Goal: Information Seeking & Learning: Learn about a topic

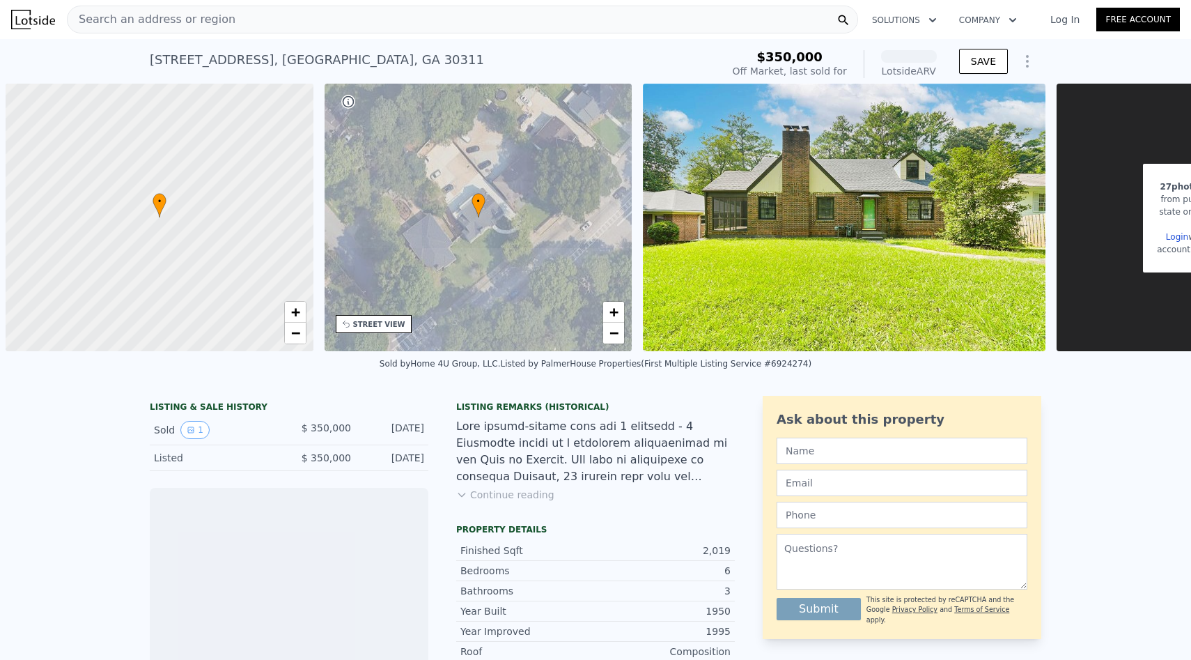
scroll to position [0, 6]
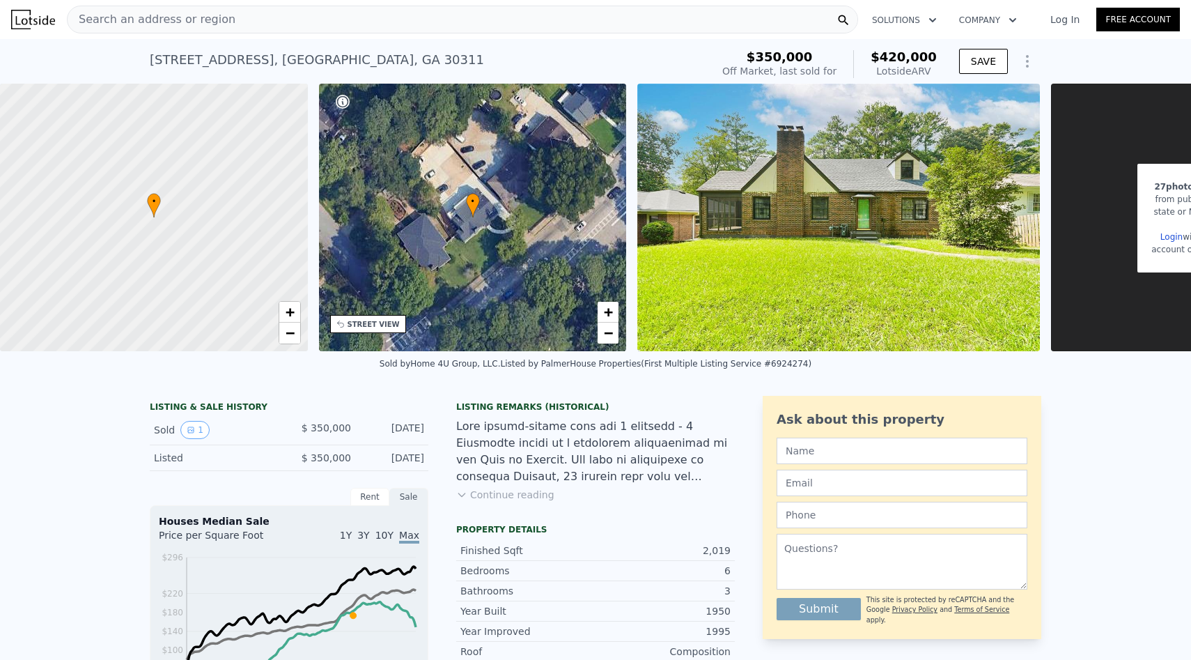
click at [272, 21] on div "Search an address or region" at bounding box center [462, 20] width 791 height 28
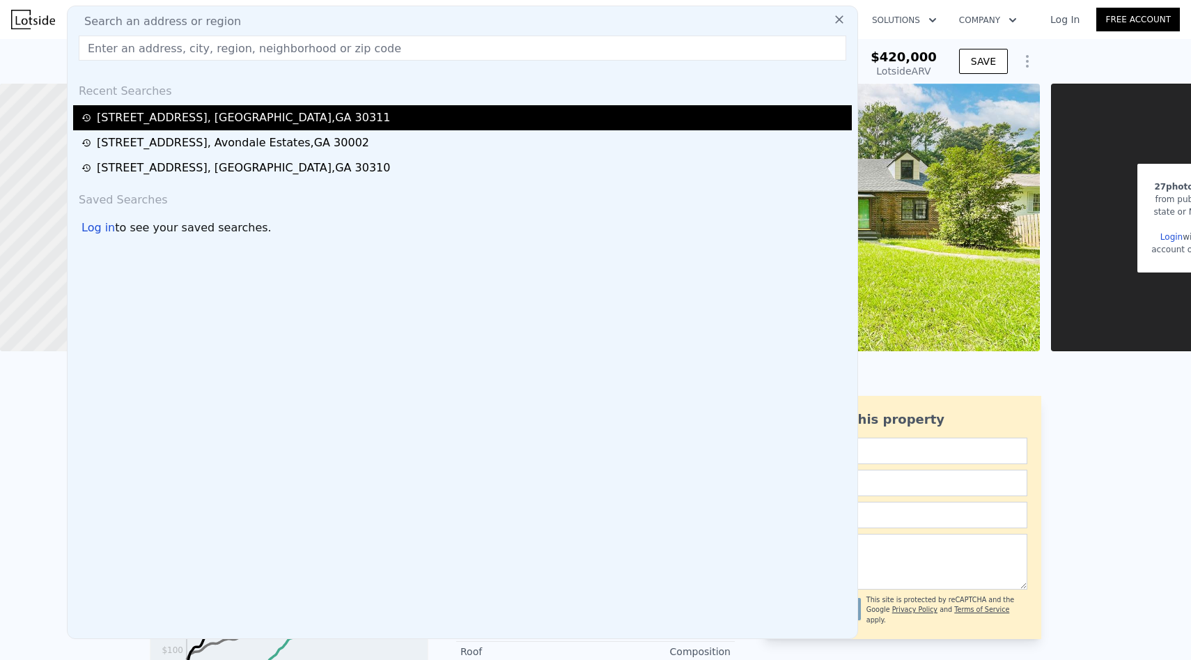
click at [262, 109] on div "[STREET_ADDRESS]" at bounding box center [243, 117] width 293 height 17
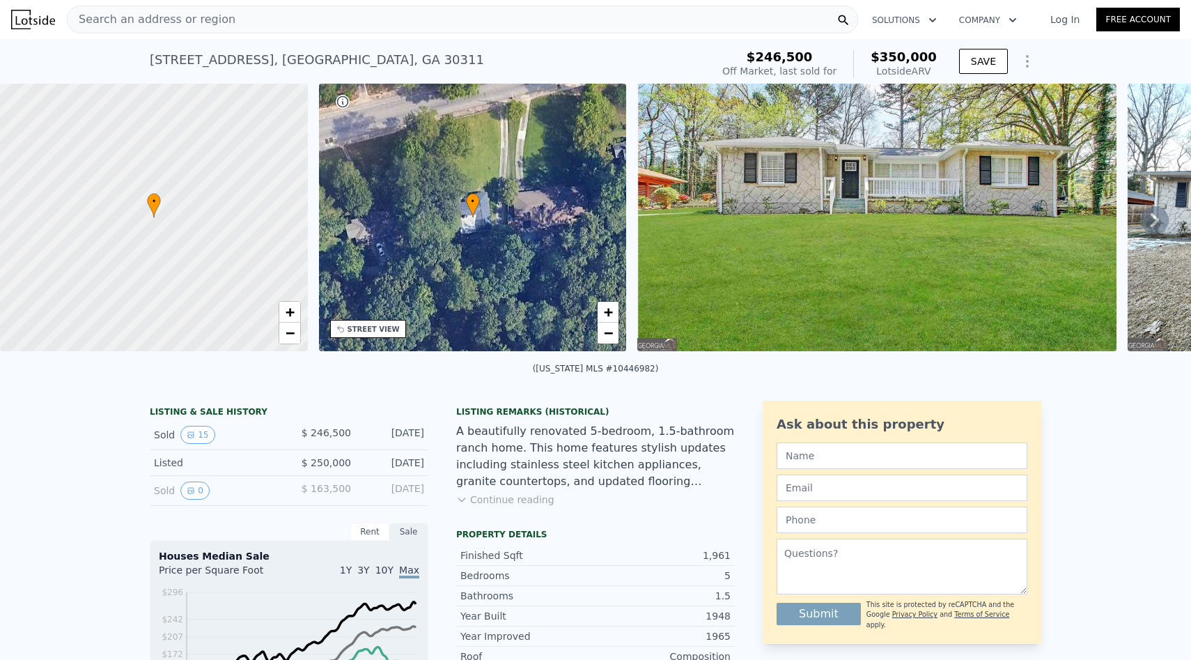
click at [1063, 20] on link "Log In" at bounding box center [1065, 20] width 63 height 14
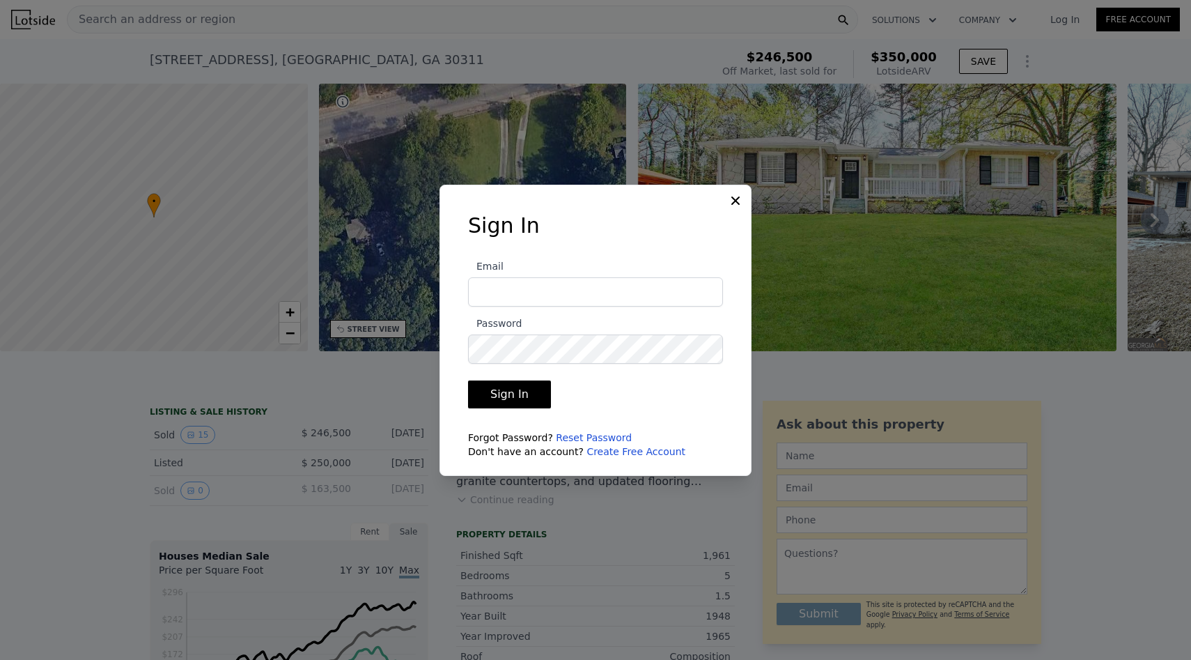
click at [555, 291] on input "Email" at bounding box center [595, 291] width 255 height 29
type input "[EMAIL_ADDRESS][DOMAIN_NAME]"
click at [516, 401] on button "Sign In" at bounding box center [509, 394] width 83 height 28
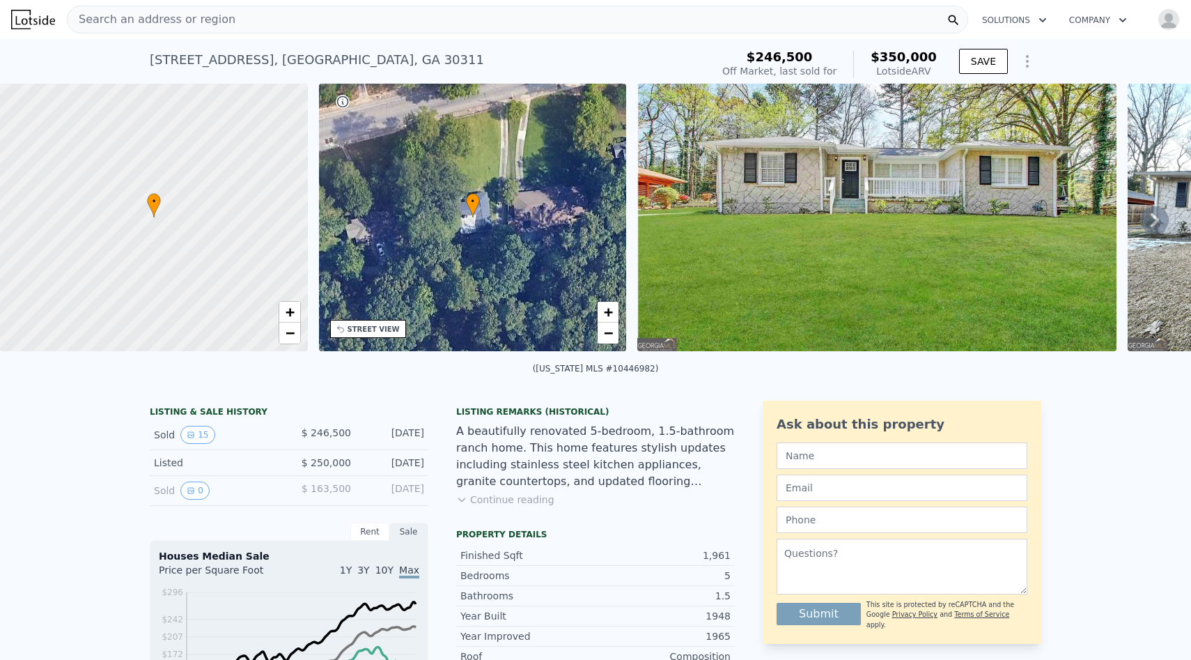
click at [911, 58] on span "$350,000" at bounding box center [904, 56] width 66 height 15
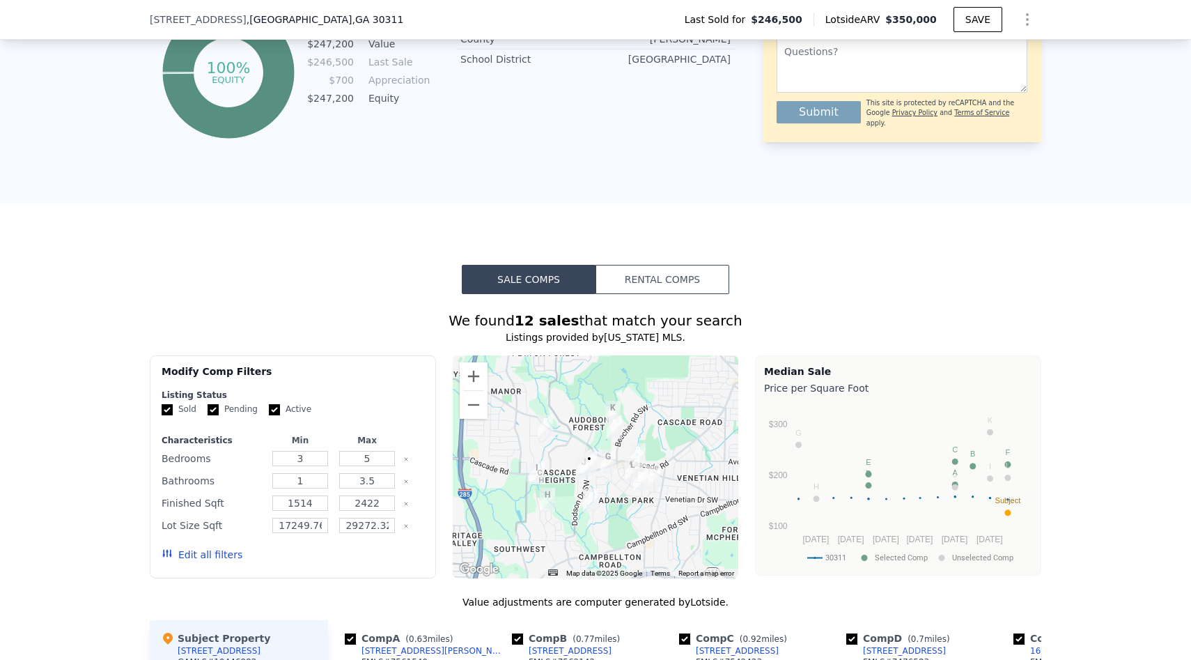
scroll to position [872, 0]
click at [310, 477] on input "1" at bounding box center [299, 479] width 55 height 15
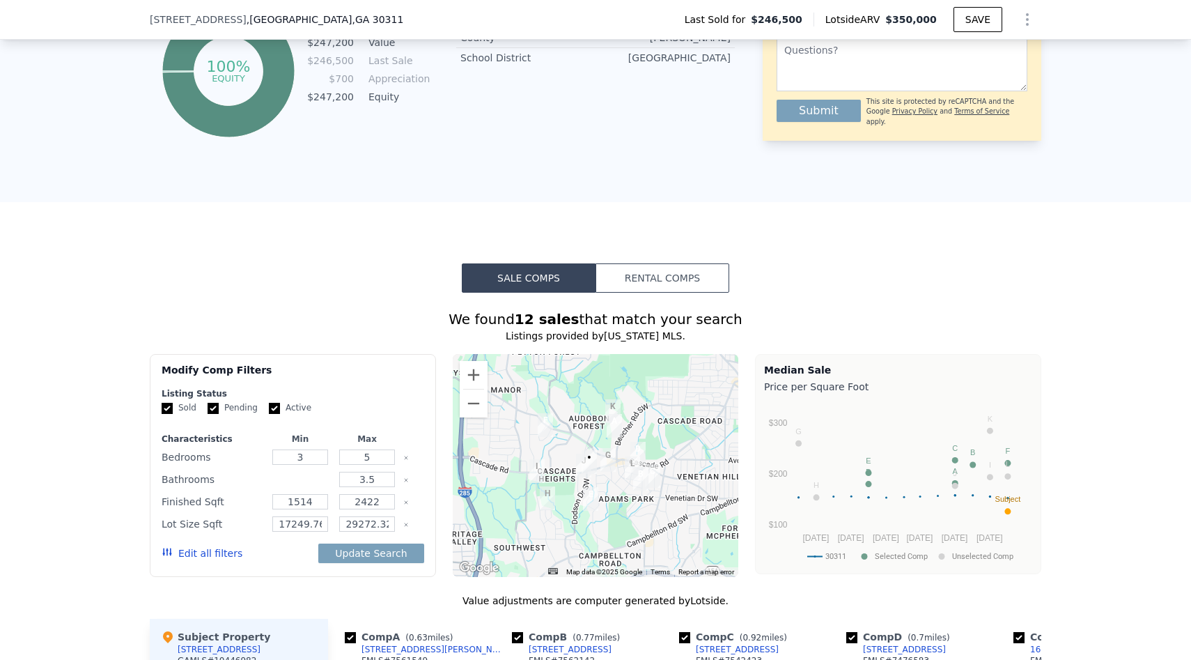
type input "2"
drag, startPoint x: 383, startPoint y: 477, endPoint x: 353, endPoint y: 477, distance: 30.0
click at [353, 477] on input "3.5" at bounding box center [366, 479] width 55 height 15
type input "3"
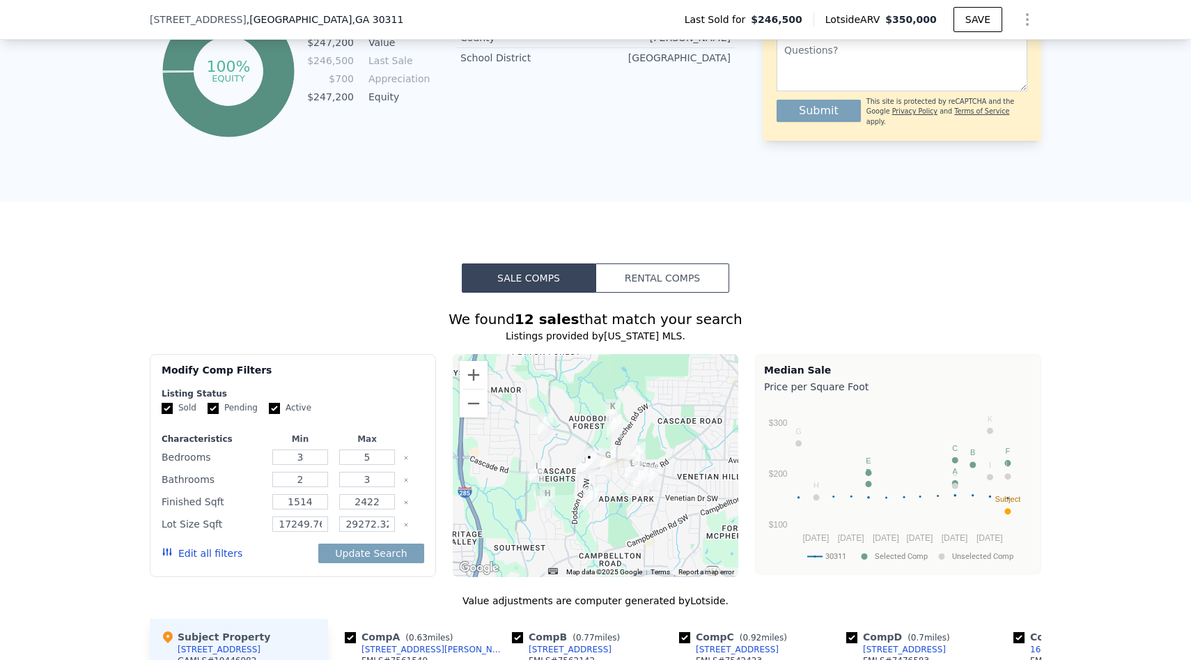
click at [424, 384] on div "Modify Comp Filters Listing Status Sold Pending Active Characteristics Min Max …" at bounding box center [293, 465] width 286 height 223
click at [297, 526] on input "17249.76" at bounding box center [299, 523] width 55 height 15
type input "1"
type input "5000"
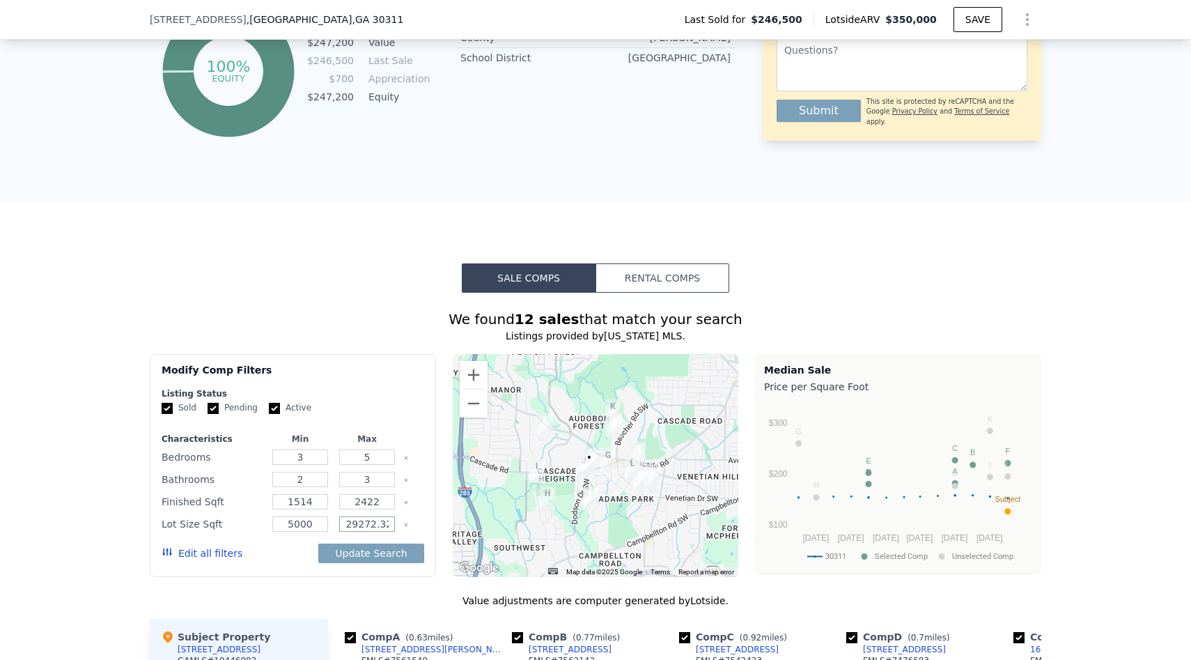
click at [357, 527] on input "29272.32" at bounding box center [366, 523] width 55 height 15
type input "30000"
click at [377, 555] on button "Update Search" at bounding box center [370, 553] width 105 height 20
checkbox input "false"
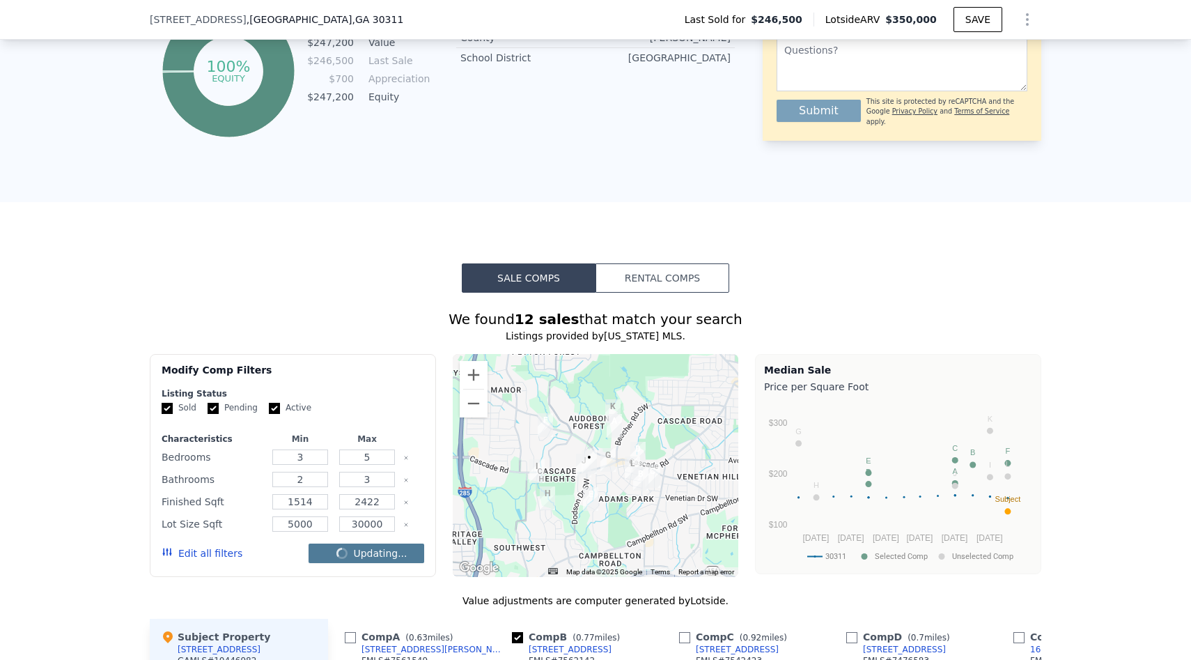
checkbox input "false"
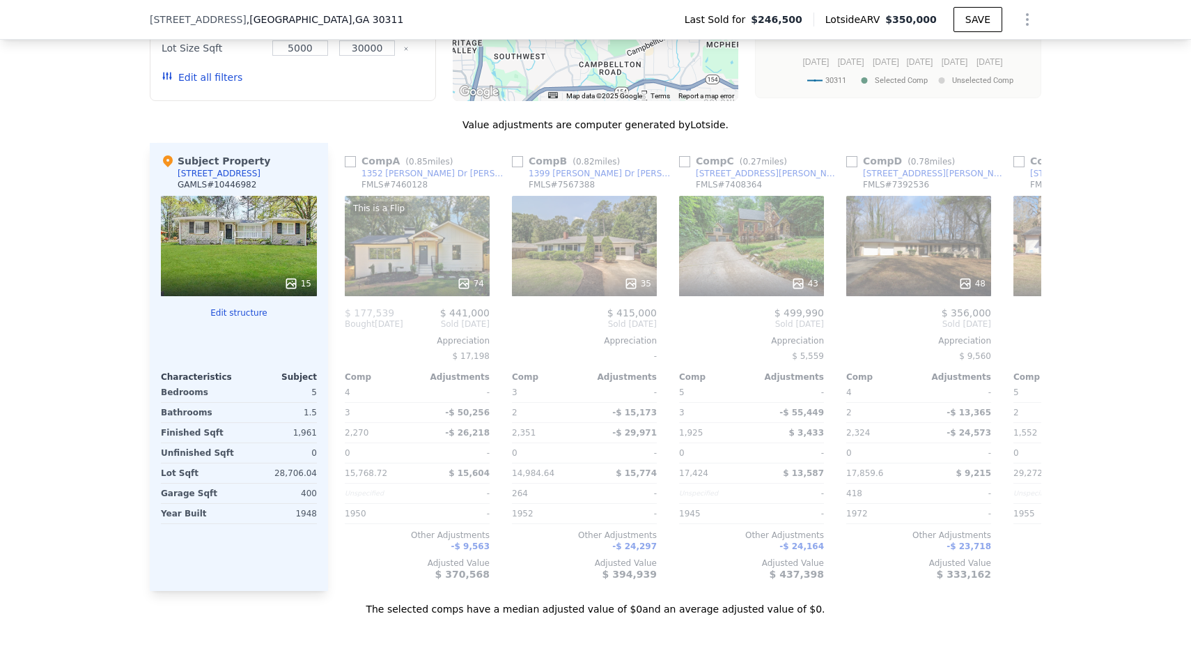
scroll to position [1352, 0]
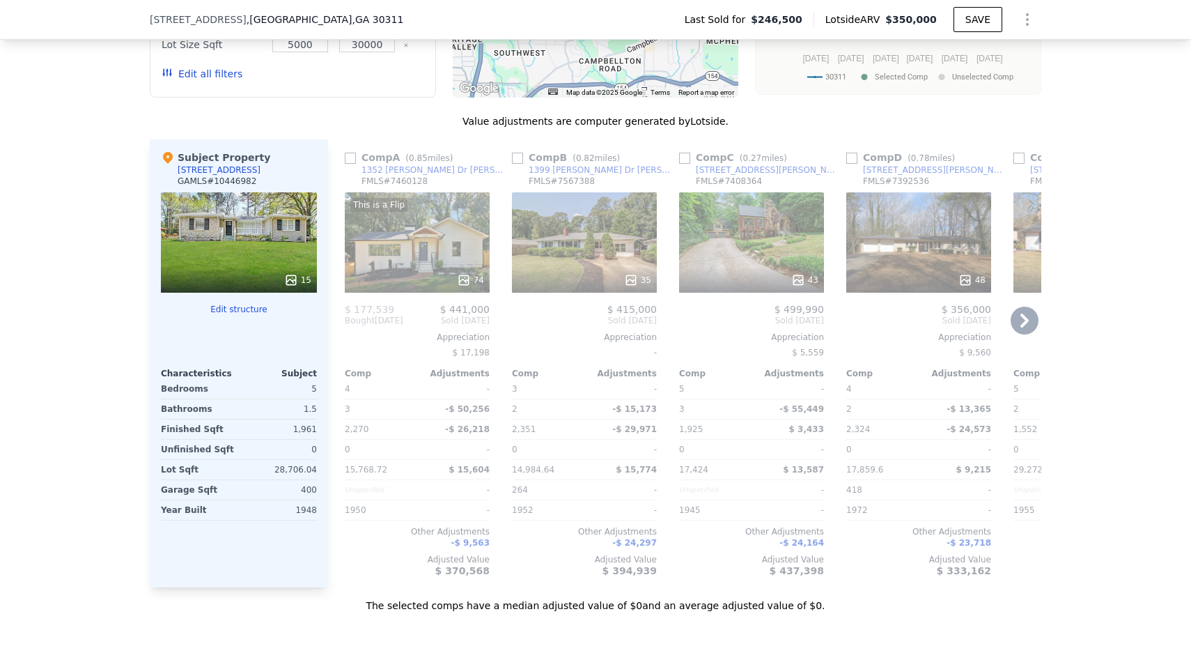
click at [519, 156] on input "checkbox" at bounding box center [517, 158] width 11 height 11
checkbox input "true"
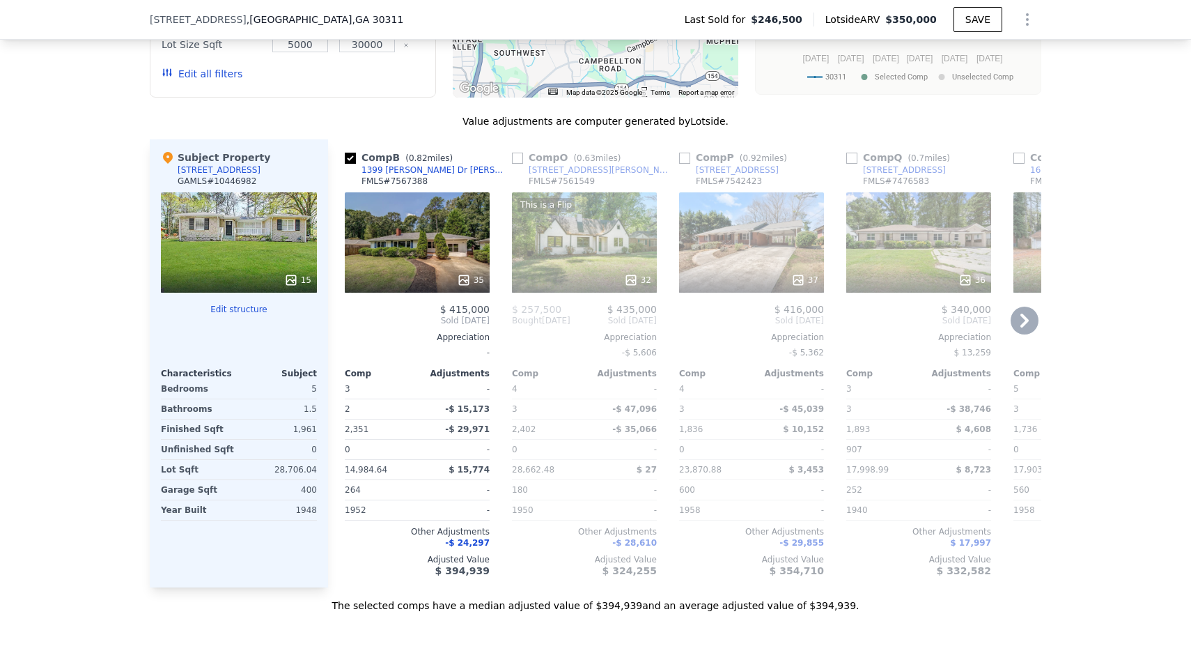
click at [1029, 319] on icon at bounding box center [1025, 321] width 28 height 28
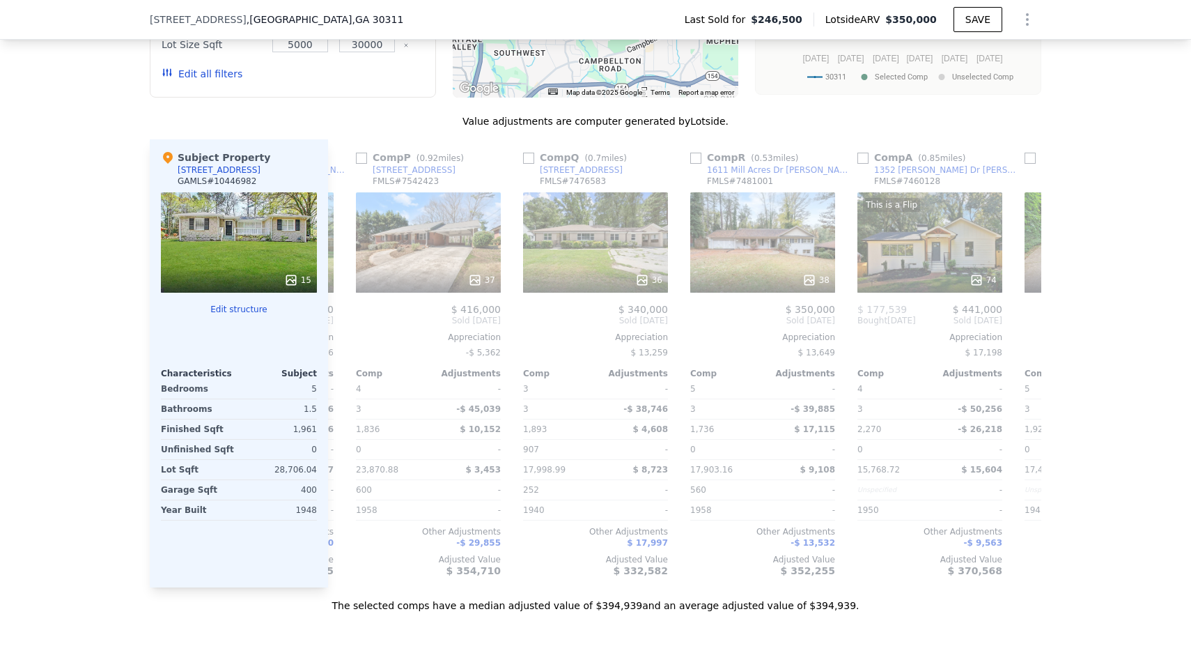
scroll to position [0, 334]
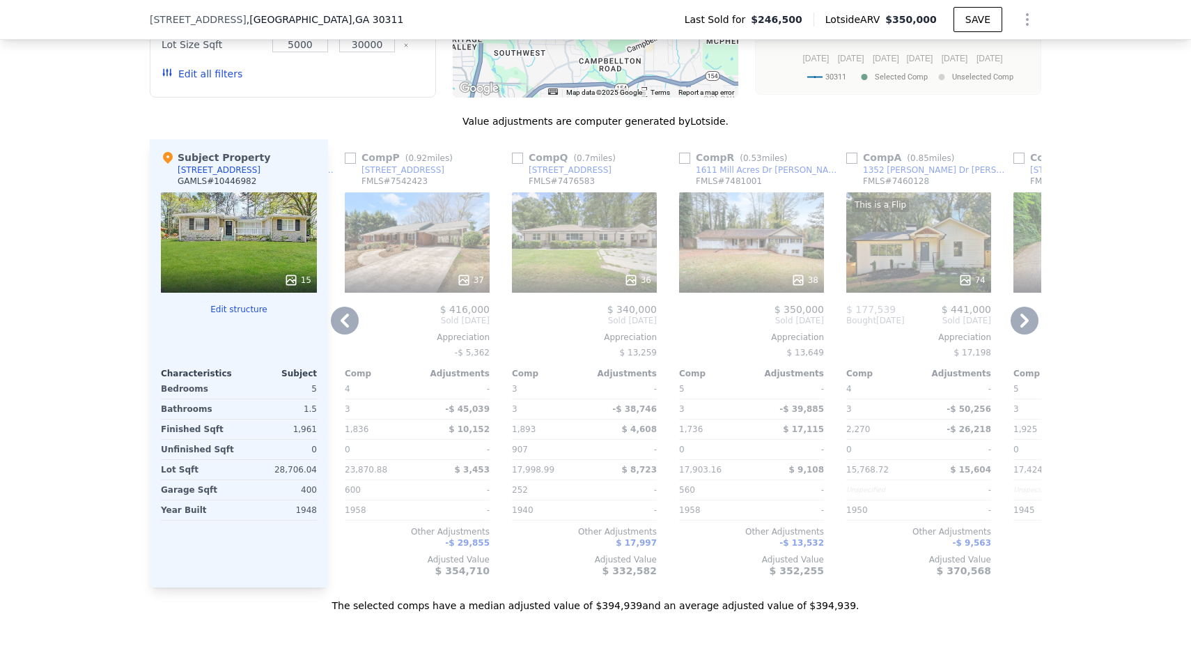
click at [1029, 320] on icon at bounding box center [1025, 321] width 28 height 28
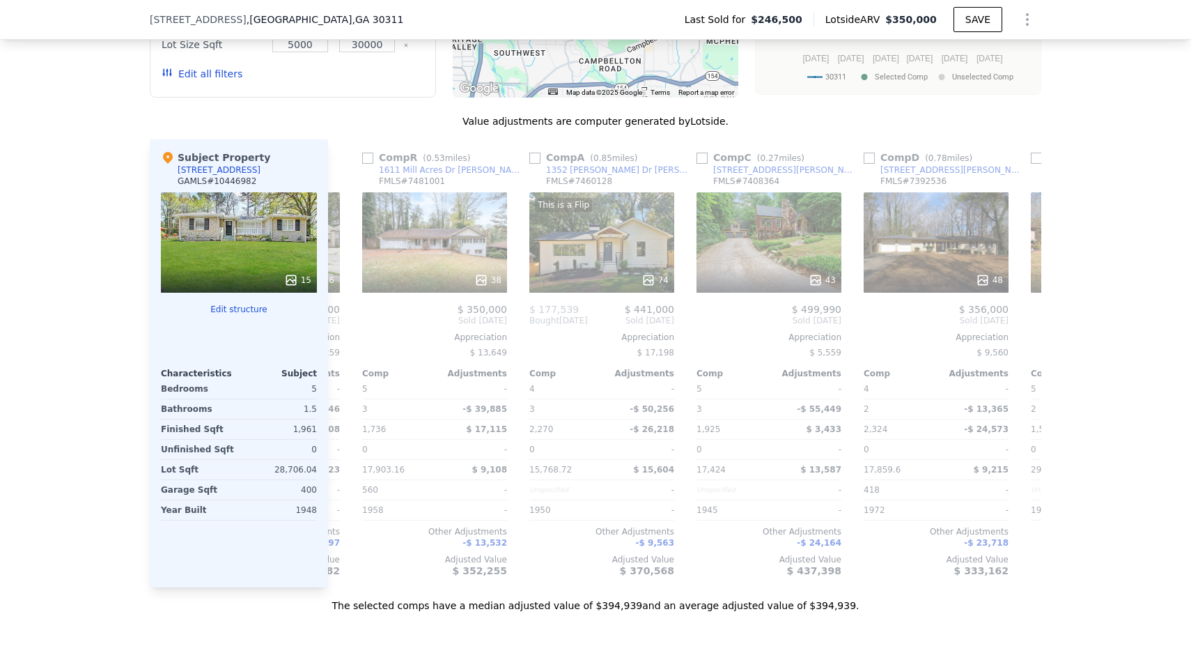
scroll to position [0, 669]
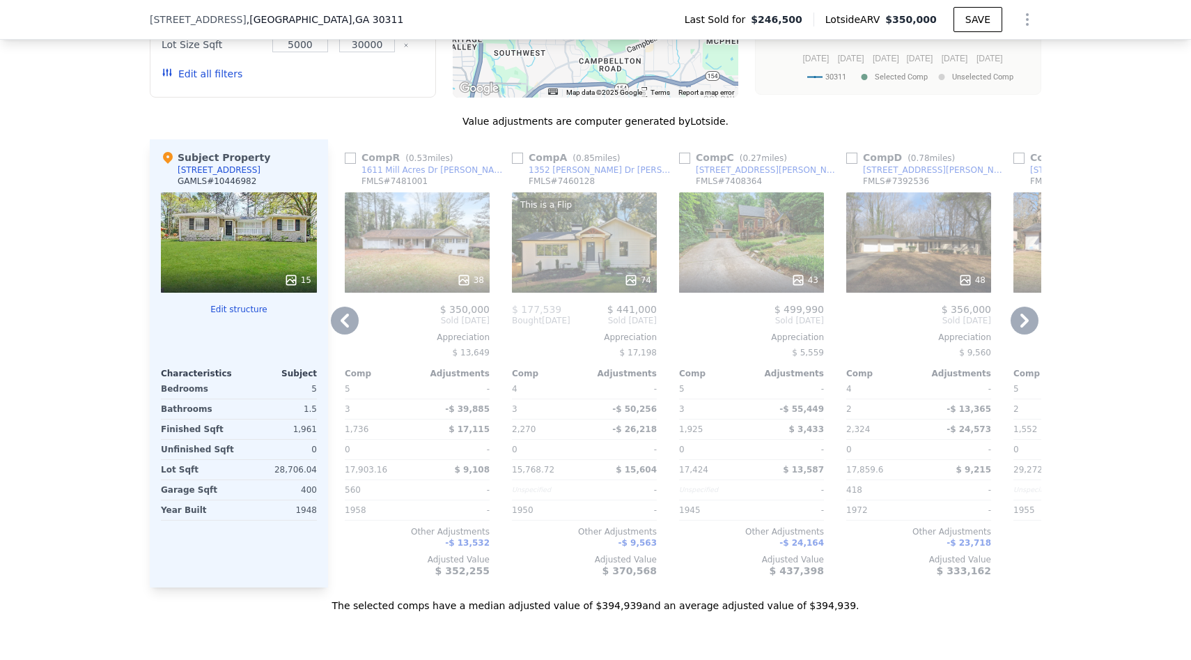
click at [1029, 320] on icon at bounding box center [1025, 321] width 28 height 28
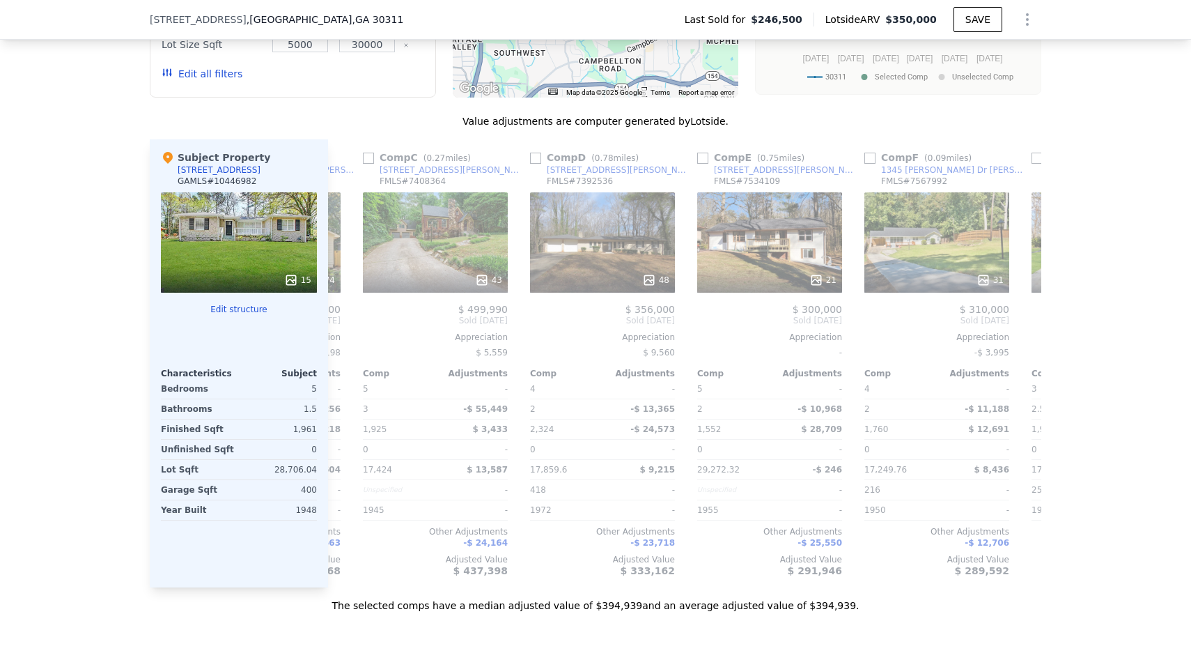
scroll to position [0, 1003]
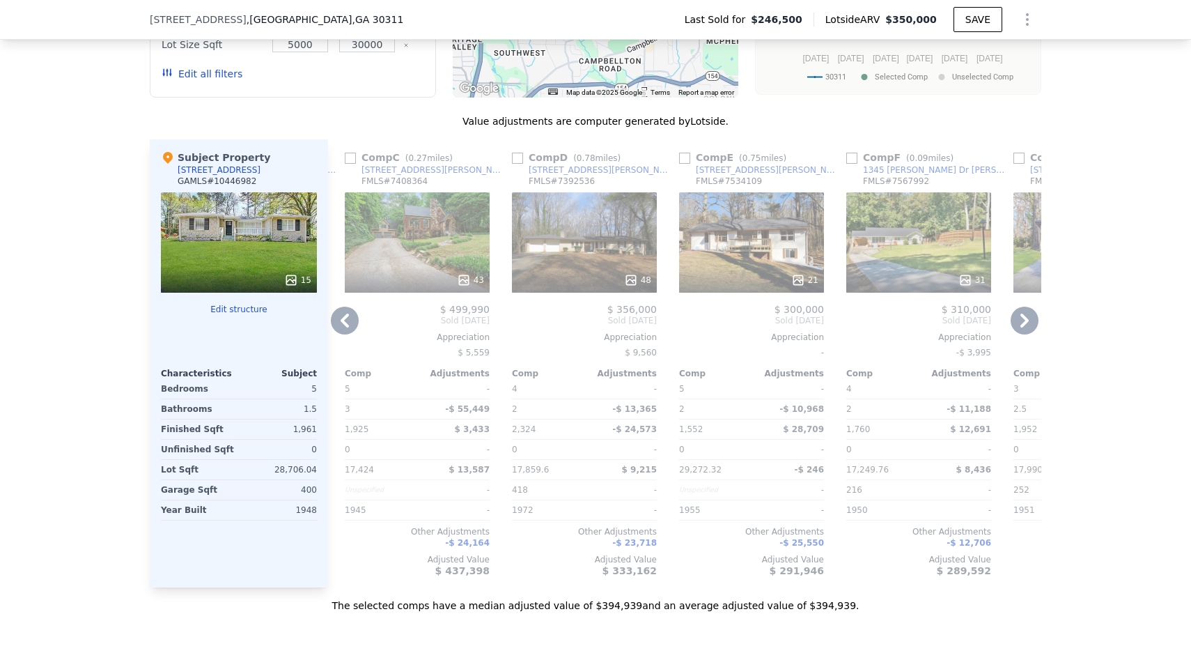
click at [1029, 320] on icon at bounding box center [1025, 321] width 28 height 28
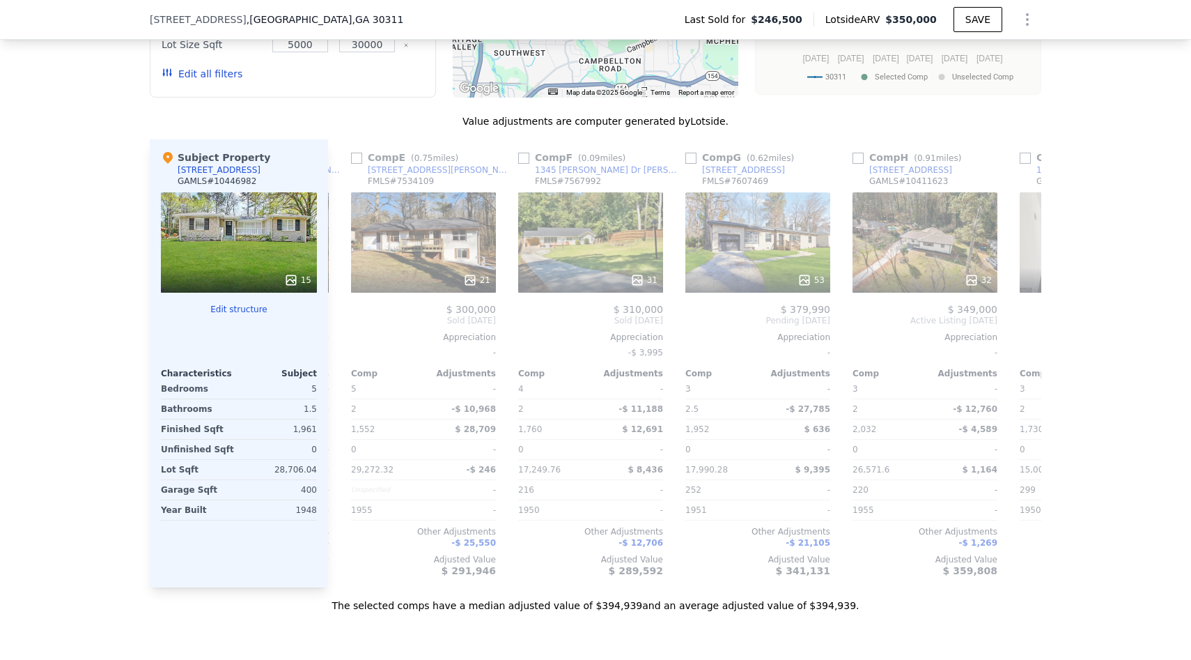
scroll to position [0, 1338]
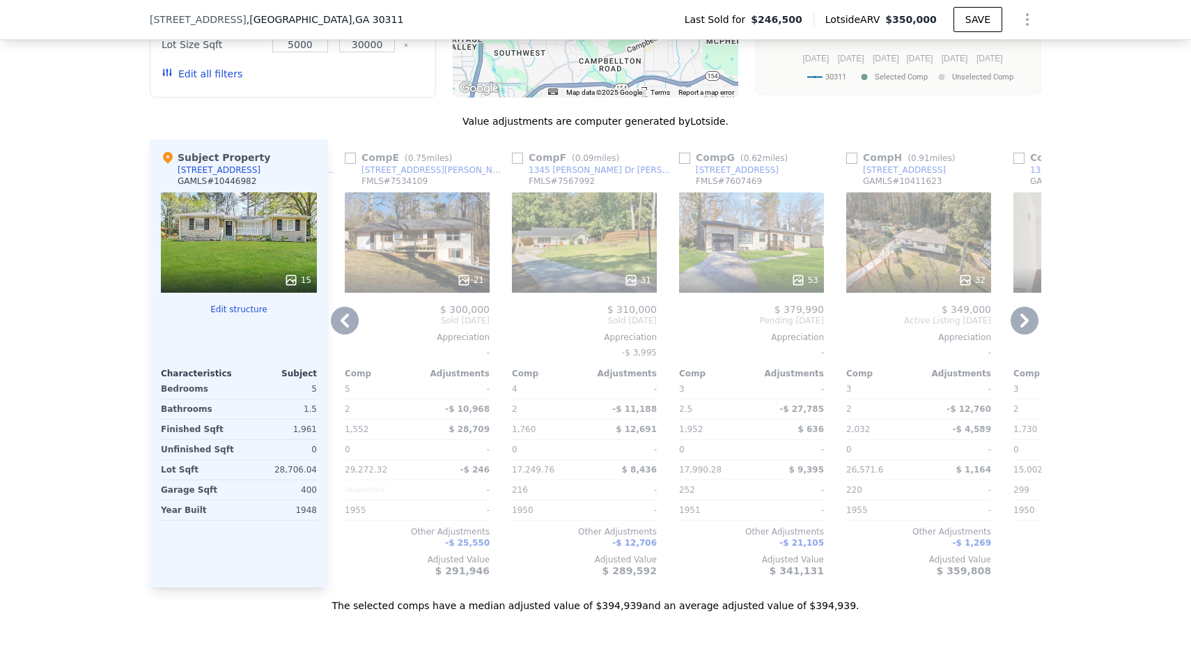
click at [1030, 320] on icon at bounding box center [1025, 321] width 28 height 28
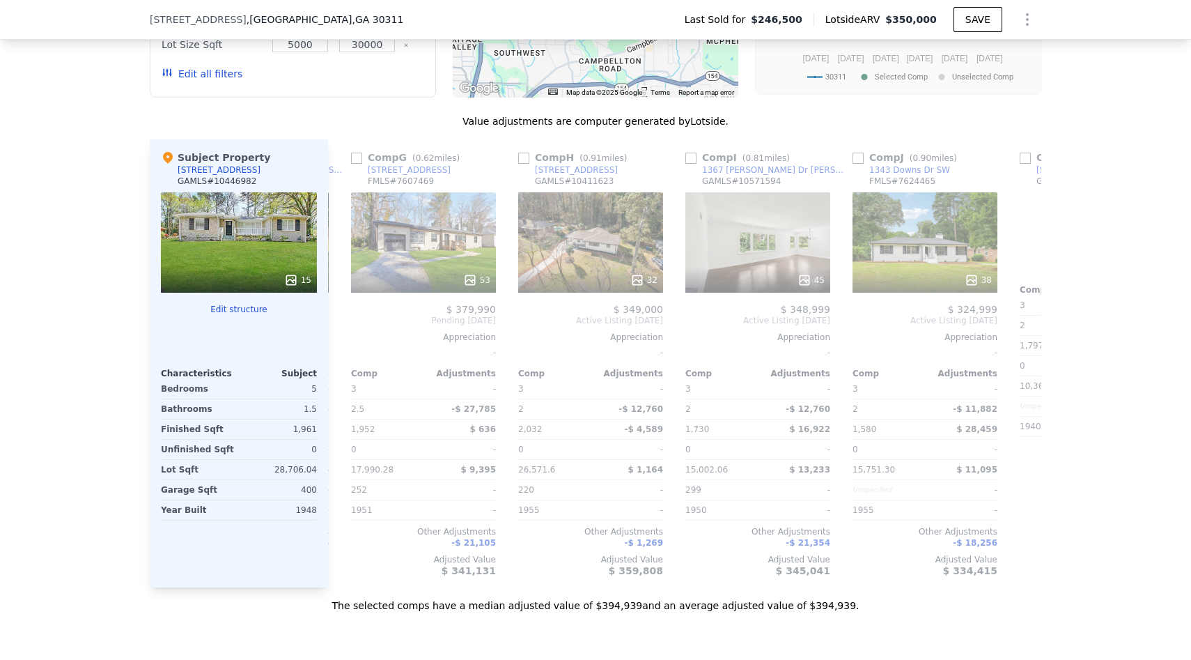
scroll to position [0, 1672]
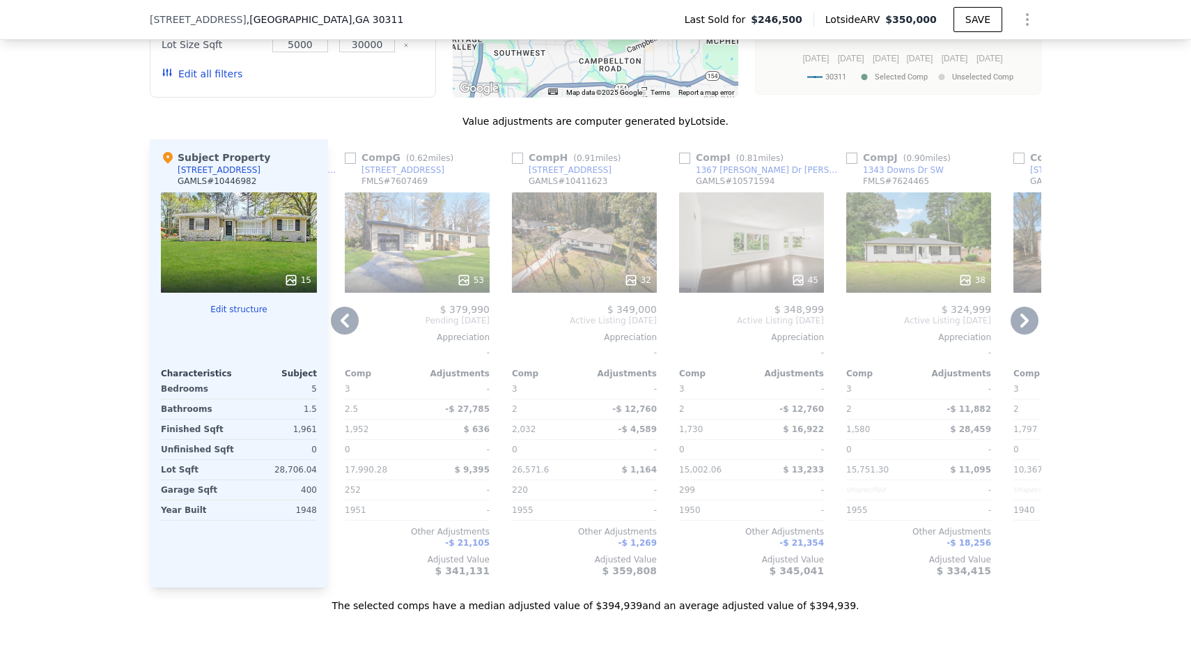
click at [352, 154] on input "checkbox" at bounding box center [350, 158] width 11 height 11
checkbox input "true"
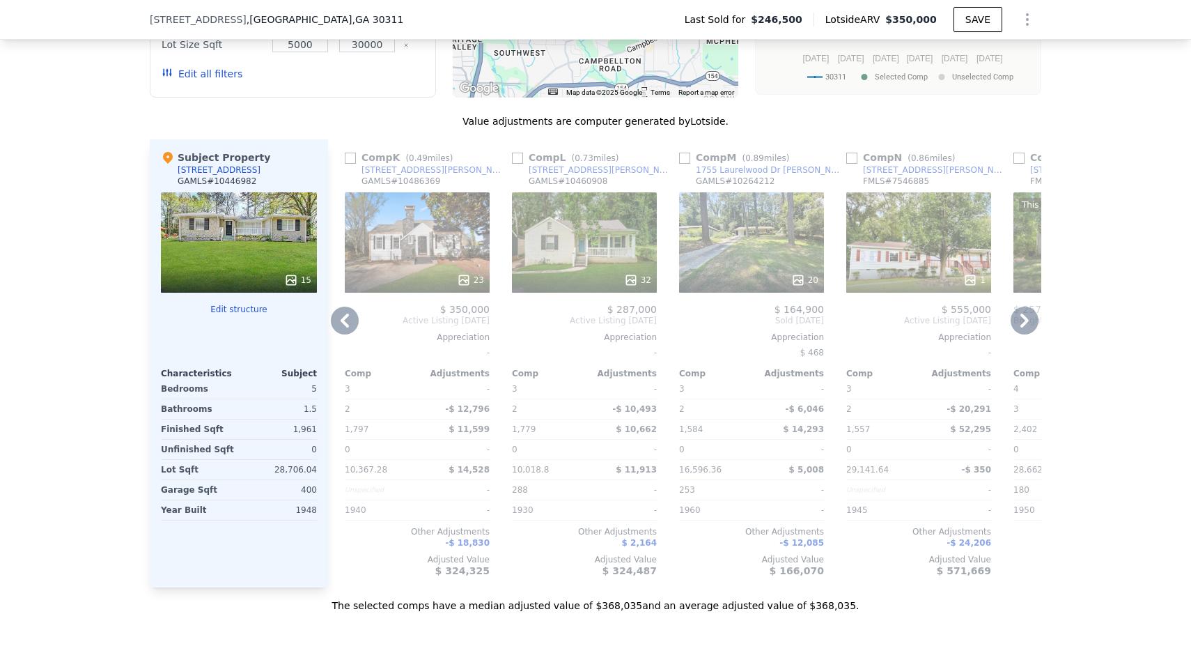
click at [350, 321] on icon at bounding box center [345, 321] width 28 height 28
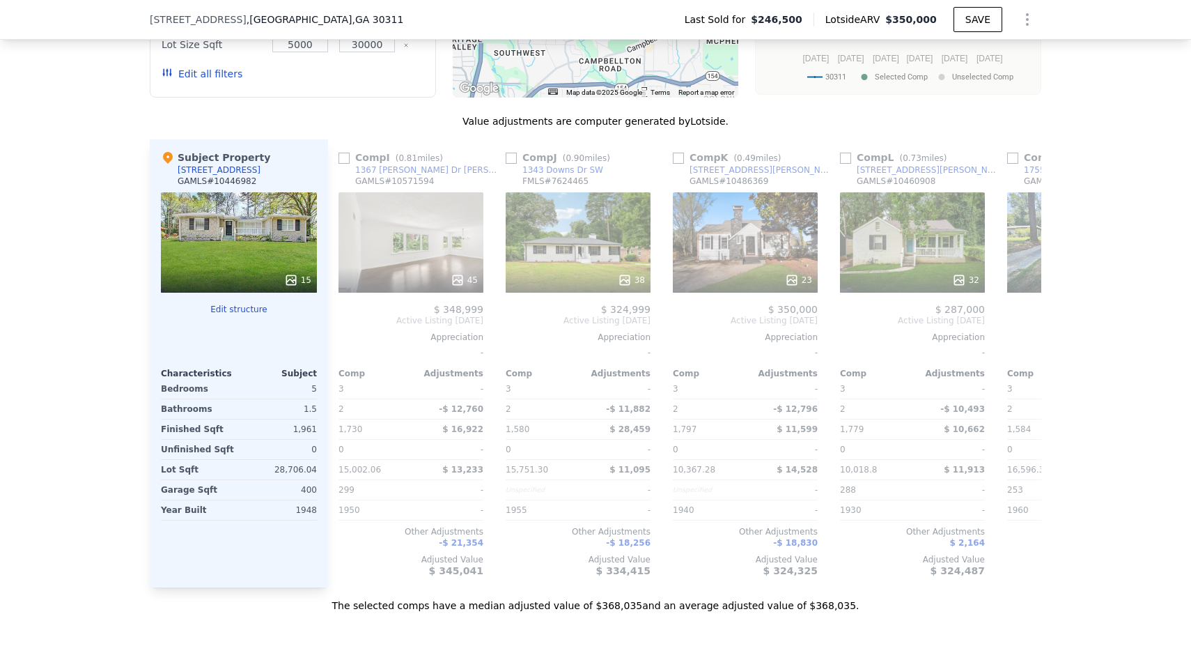
scroll to position [0, 1338]
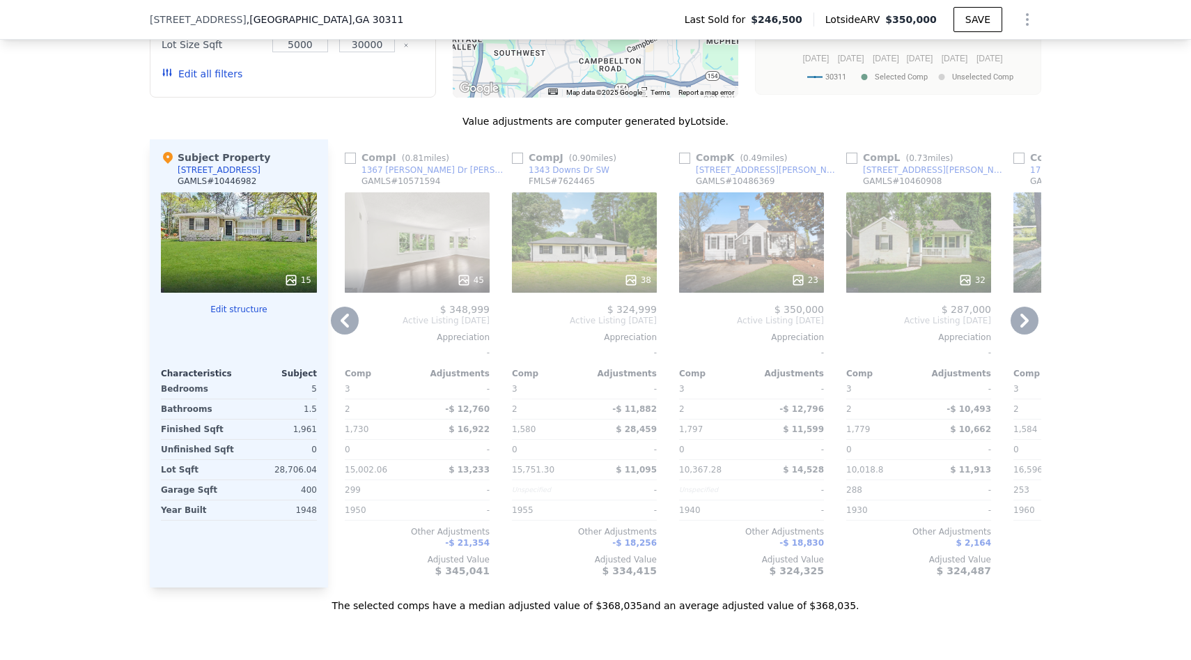
click at [346, 323] on icon at bounding box center [345, 321] width 8 height 14
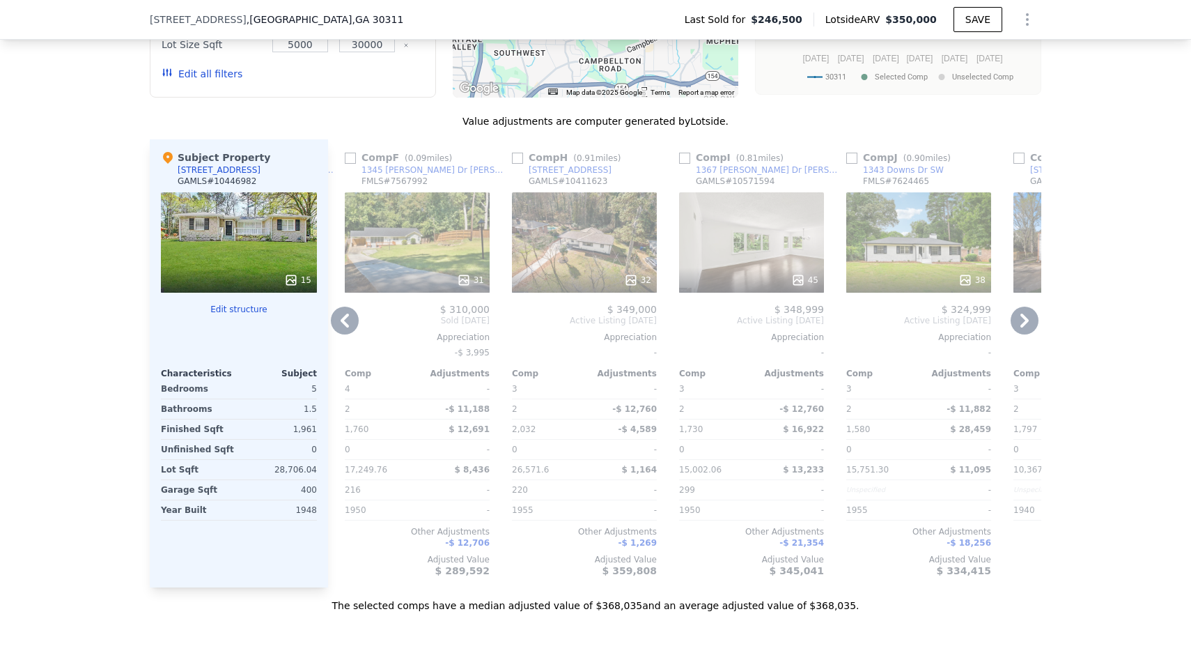
click at [346, 323] on icon at bounding box center [345, 321] width 8 height 14
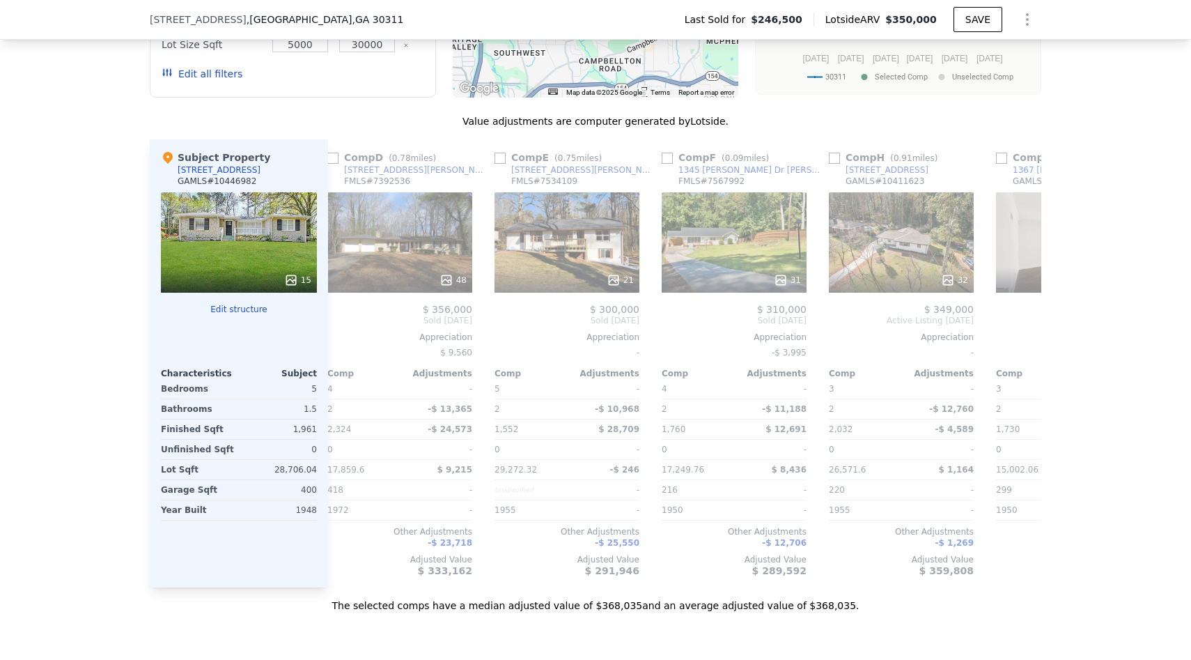
scroll to position [0, 669]
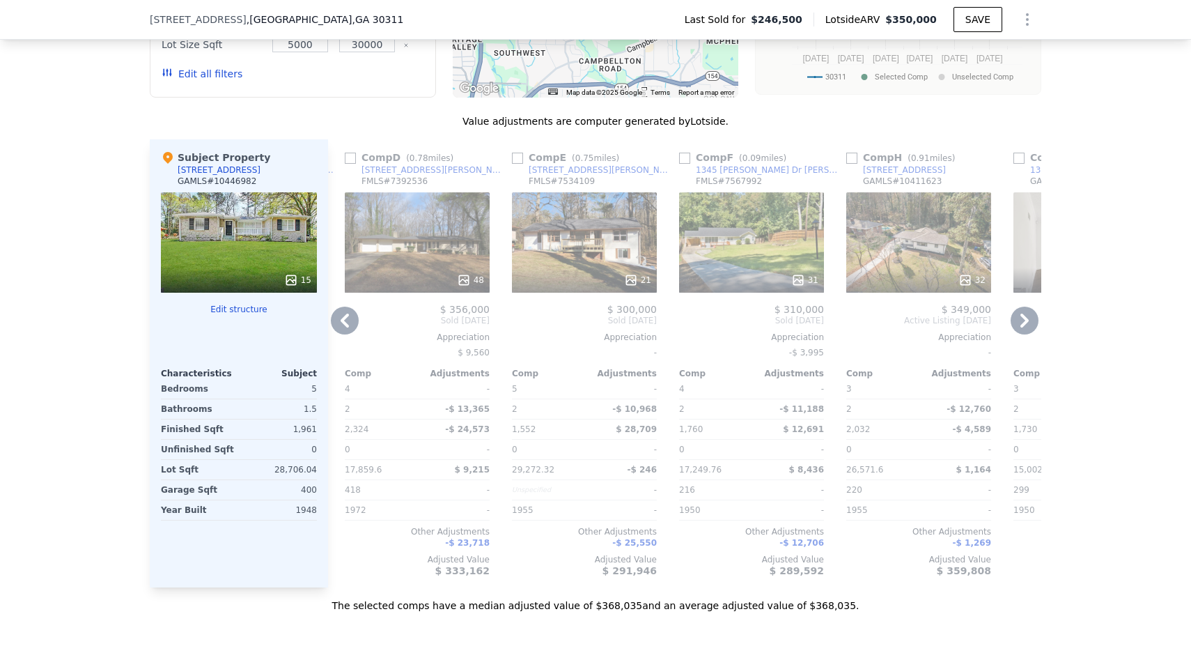
click at [346, 323] on icon at bounding box center [345, 321] width 8 height 14
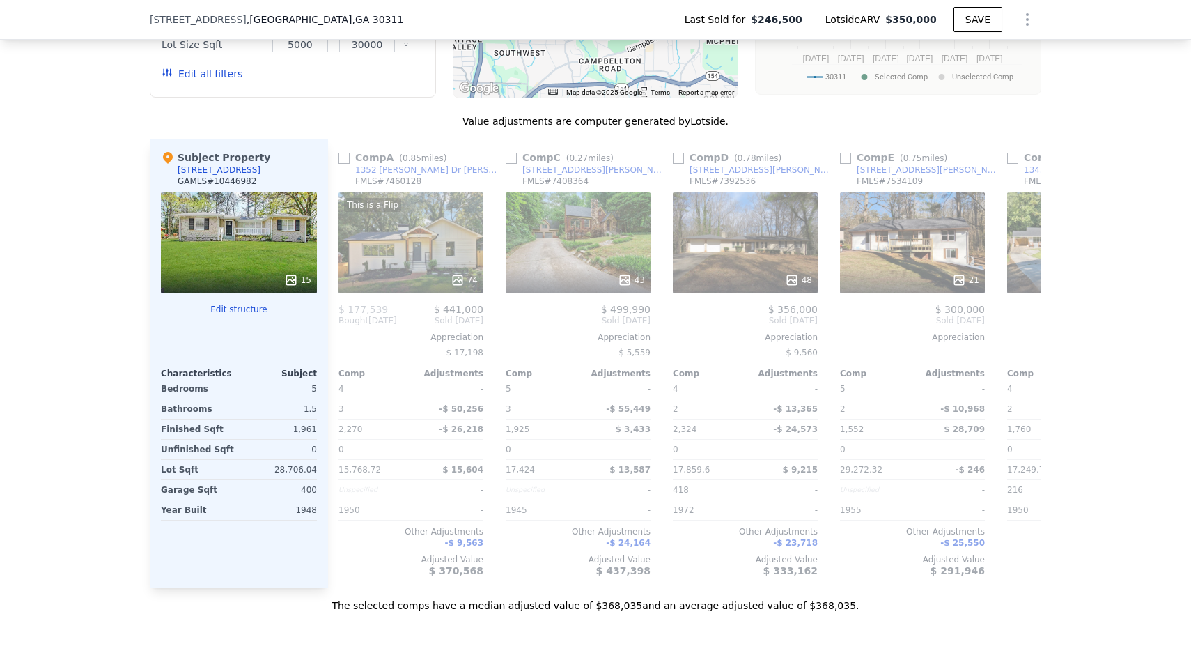
scroll to position [0, 334]
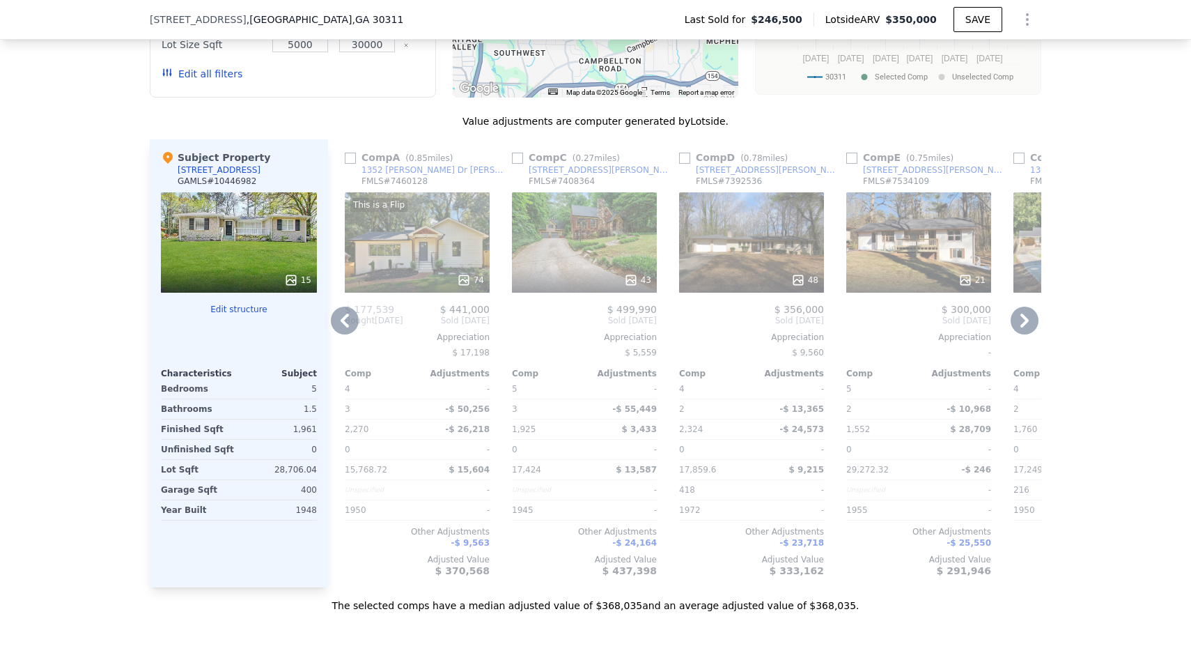
click at [346, 323] on icon at bounding box center [345, 321] width 8 height 14
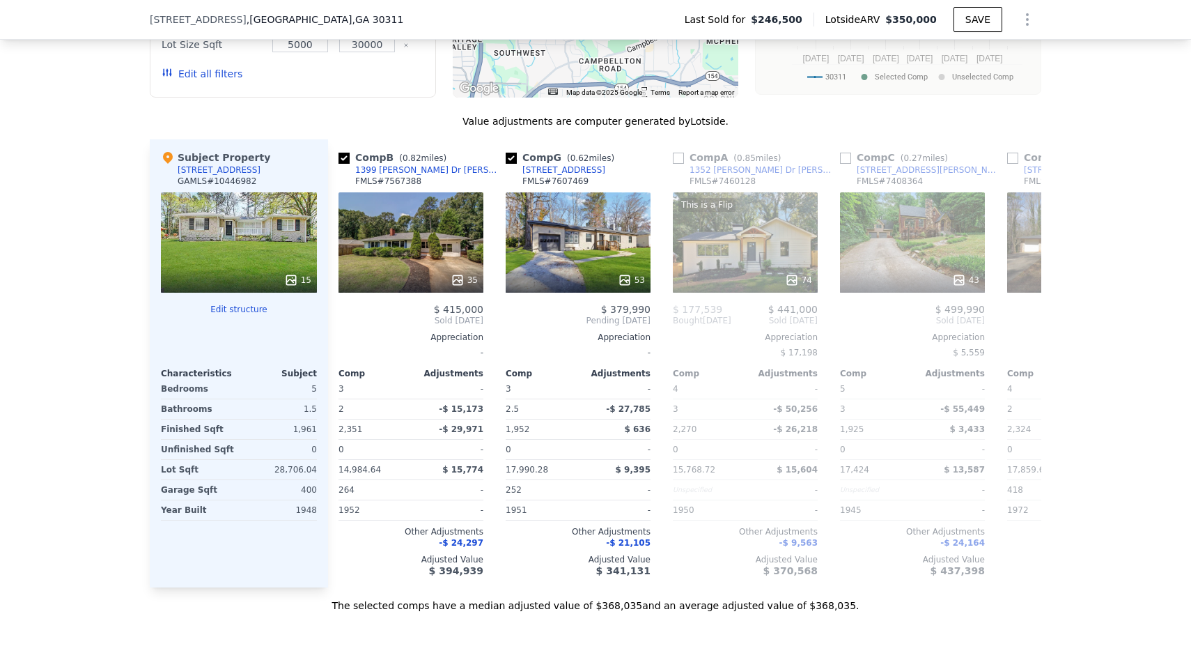
scroll to position [0, 0]
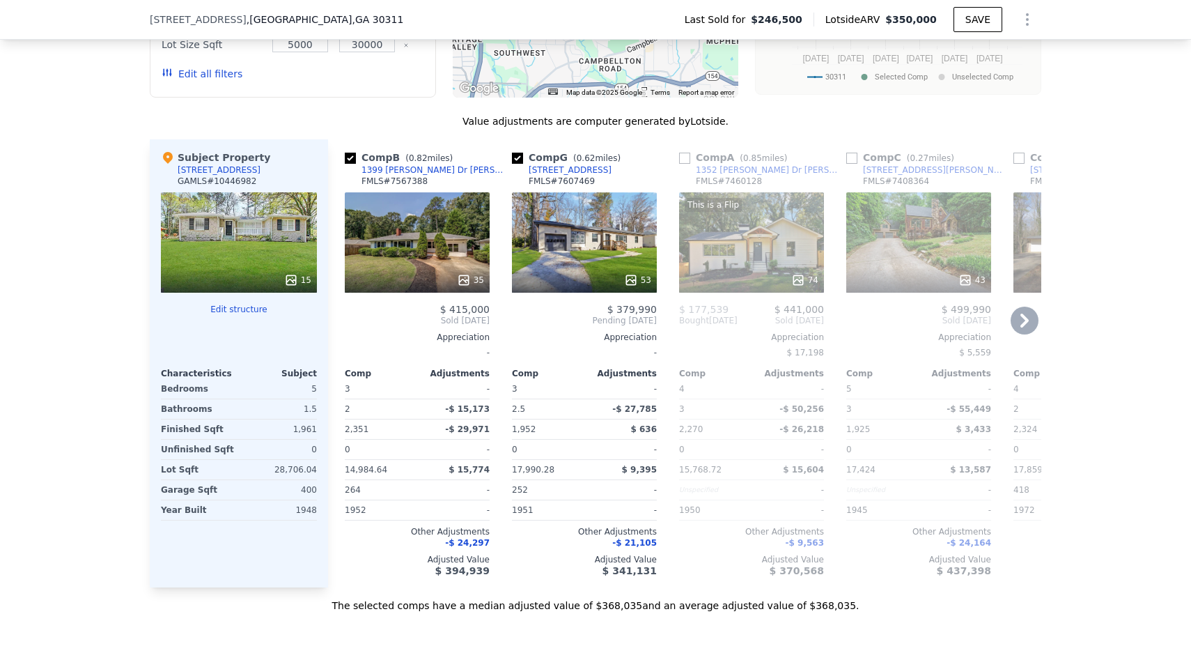
click at [1028, 316] on icon at bounding box center [1025, 321] width 28 height 28
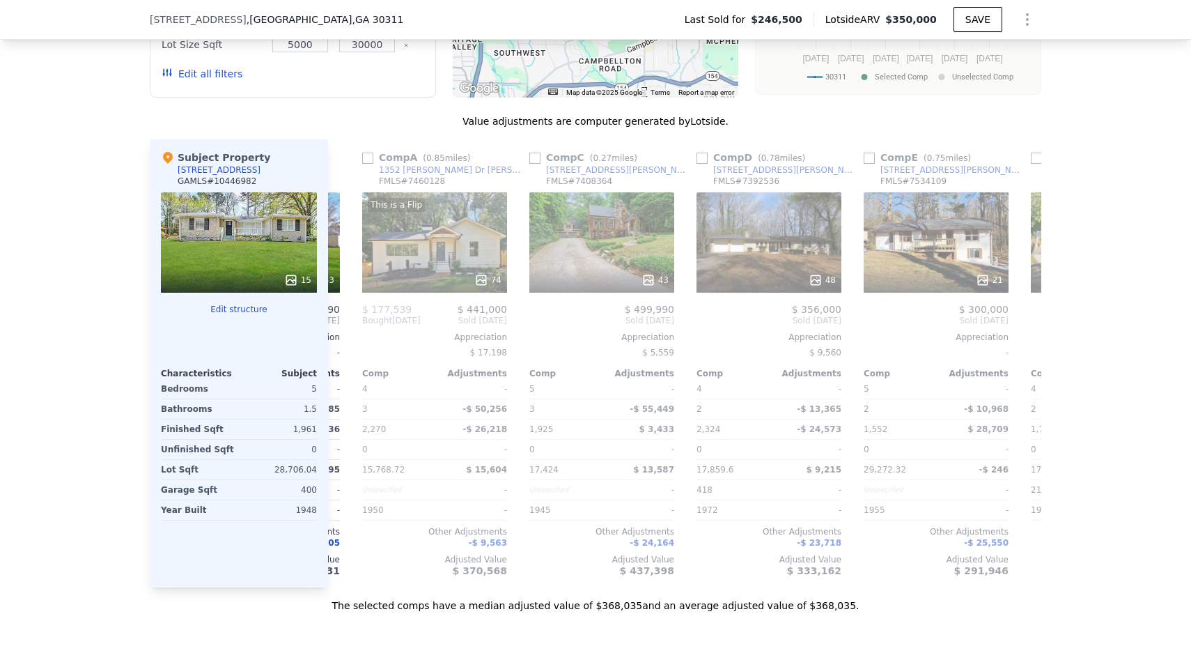
scroll to position [0, 334]
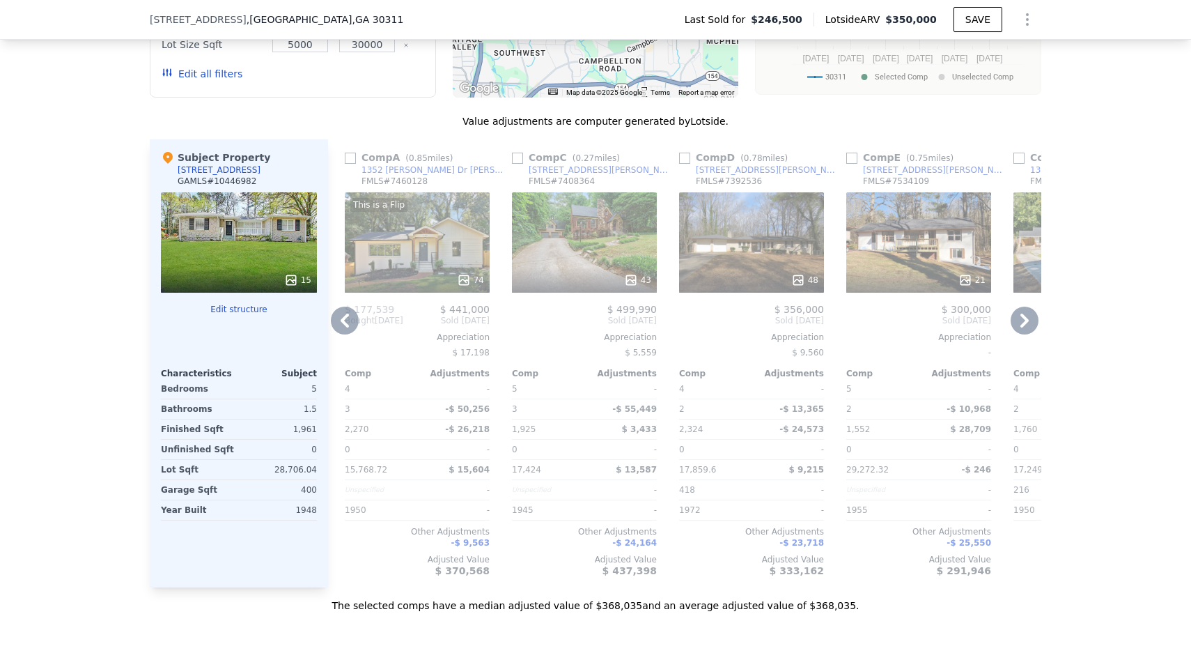
click at [1028, 316] on icon at bounding box center [1025, 321] width 28 height 28
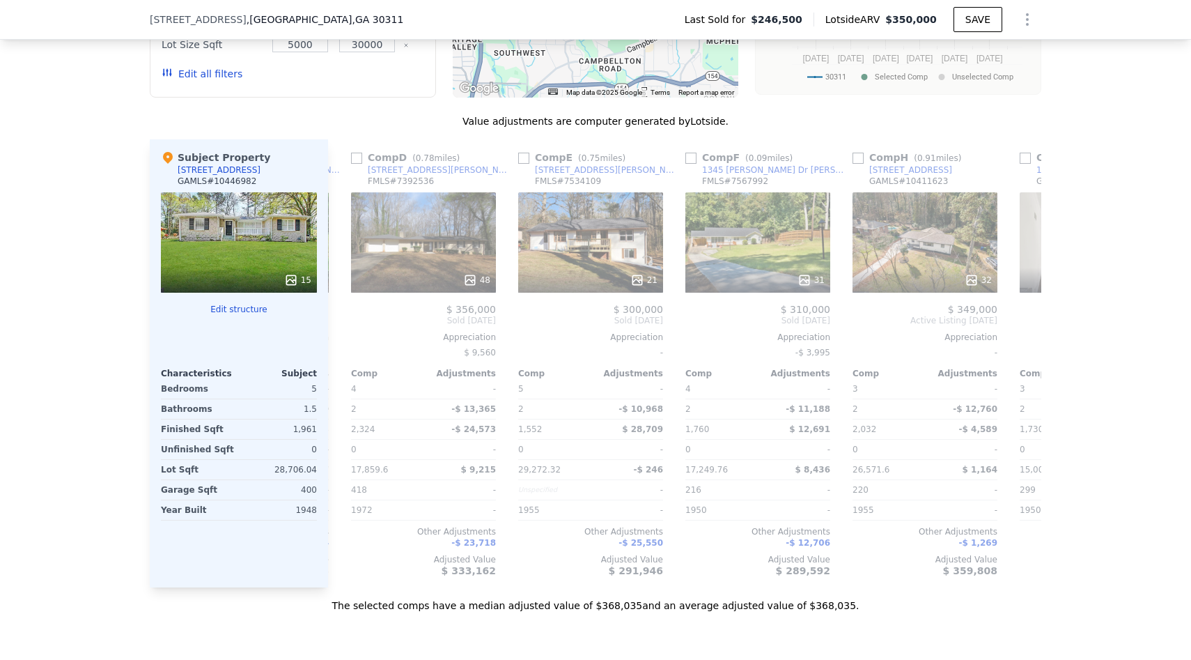
scroll to position [0, 669]
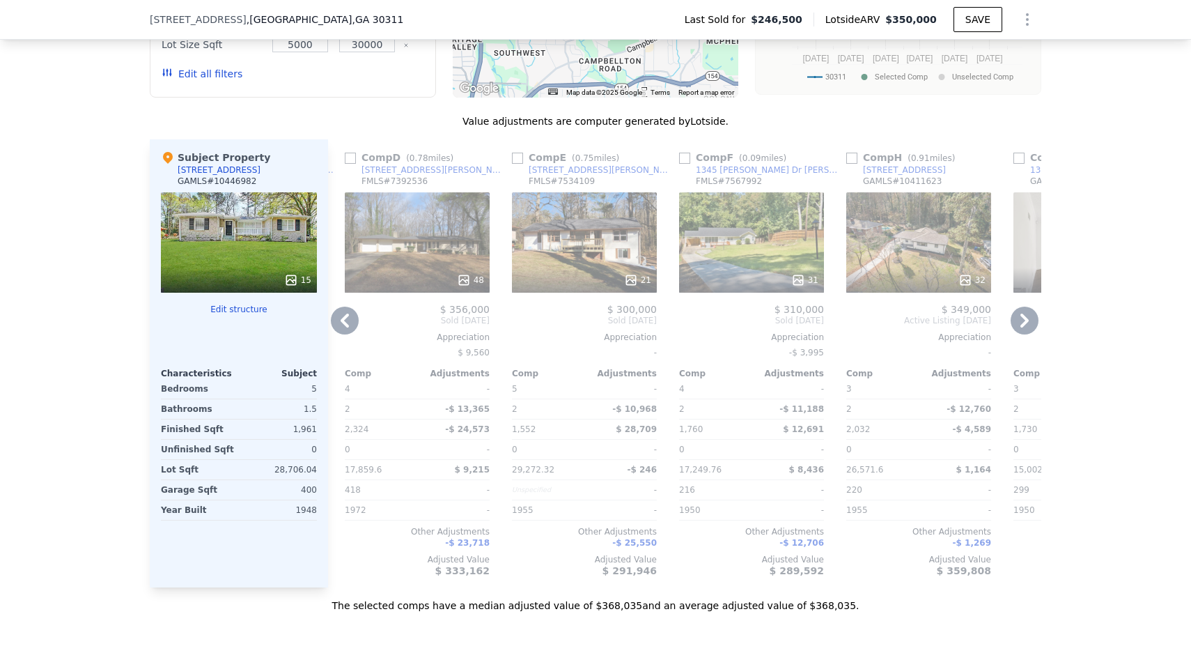
click at [343, 316] on icon at bounding box center [345, 321] width 28 height 28
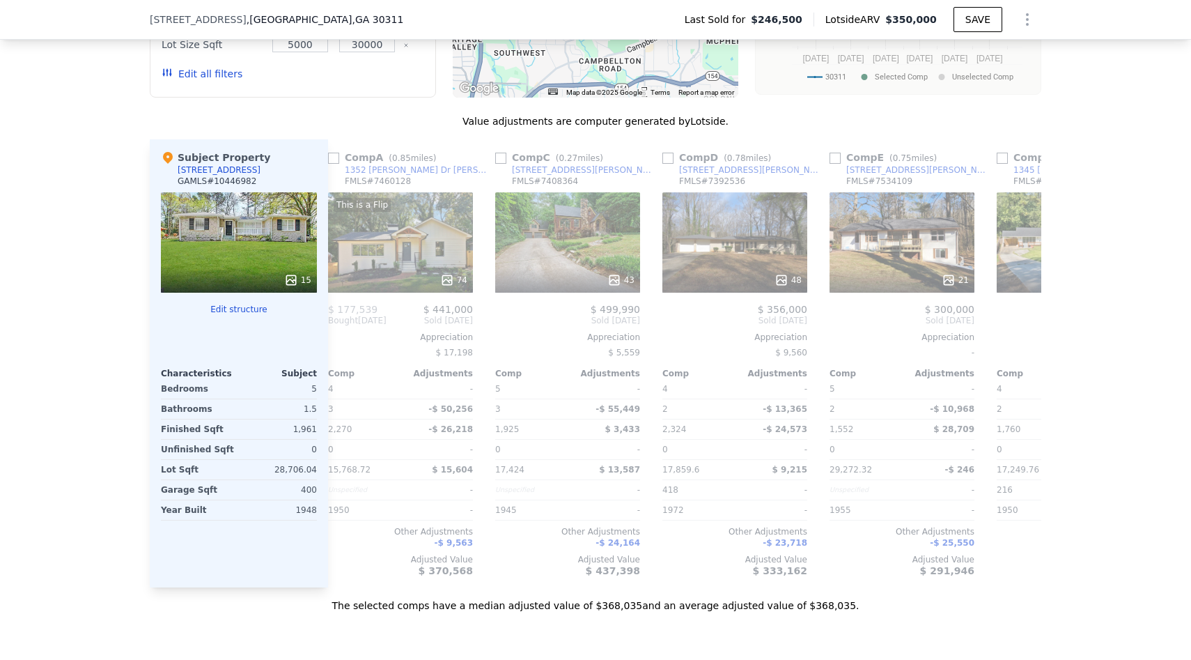
scroll to position [0, 334]
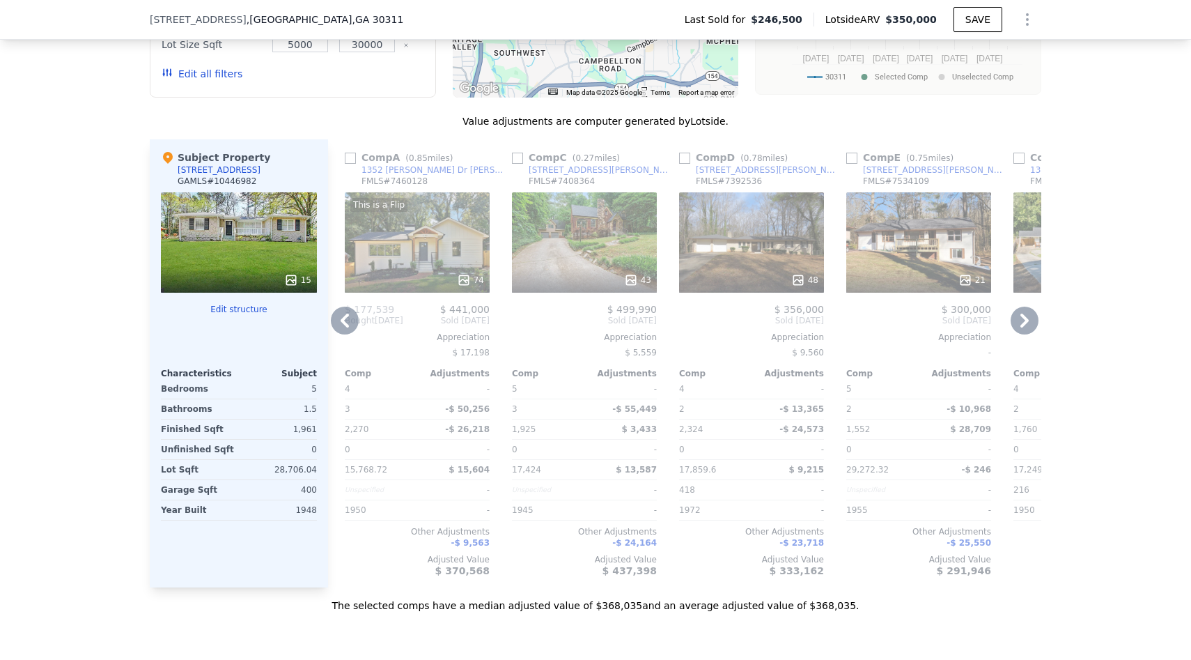
click at [519, 159] on input "checkbox" at bounding box center [517, 158] width 11 height 11
checkbox input "true"
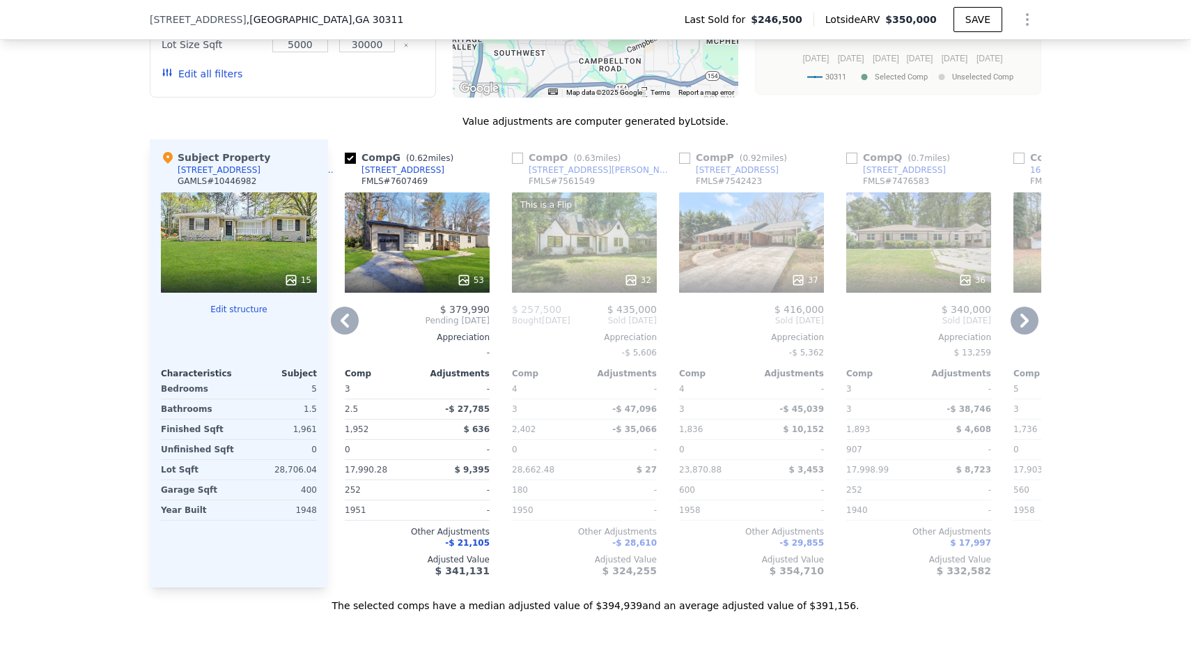
click at [1029, 318] on icon at bounding box center [1025, 321] width 28 height 28
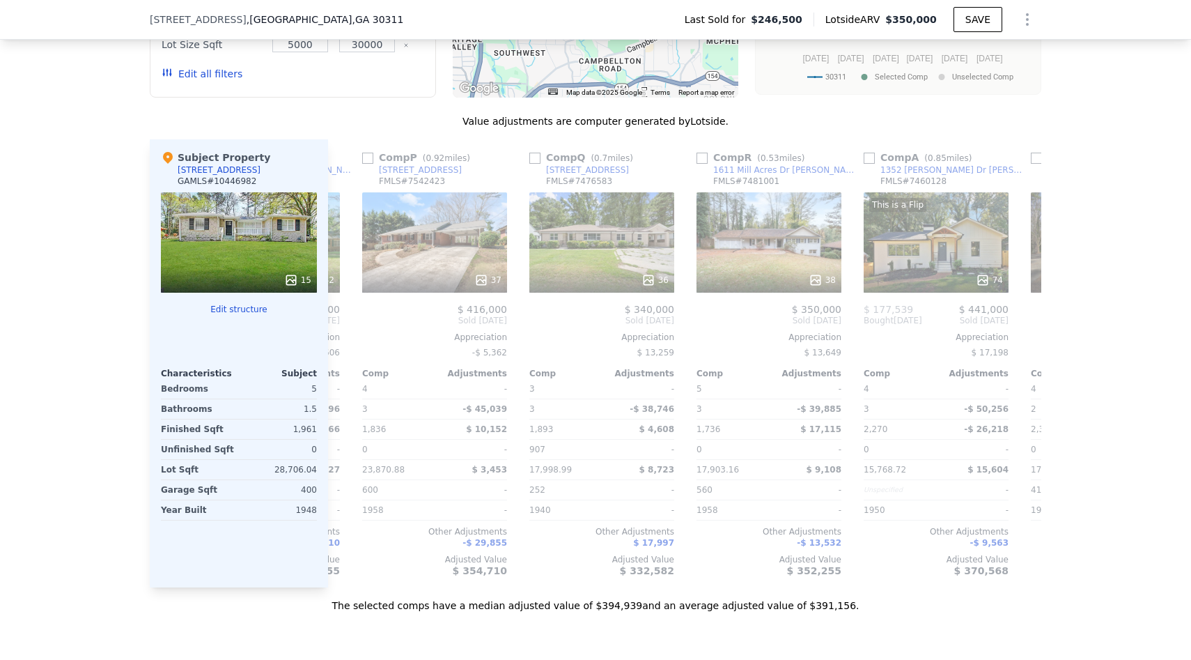
scroll to position [0, 669]
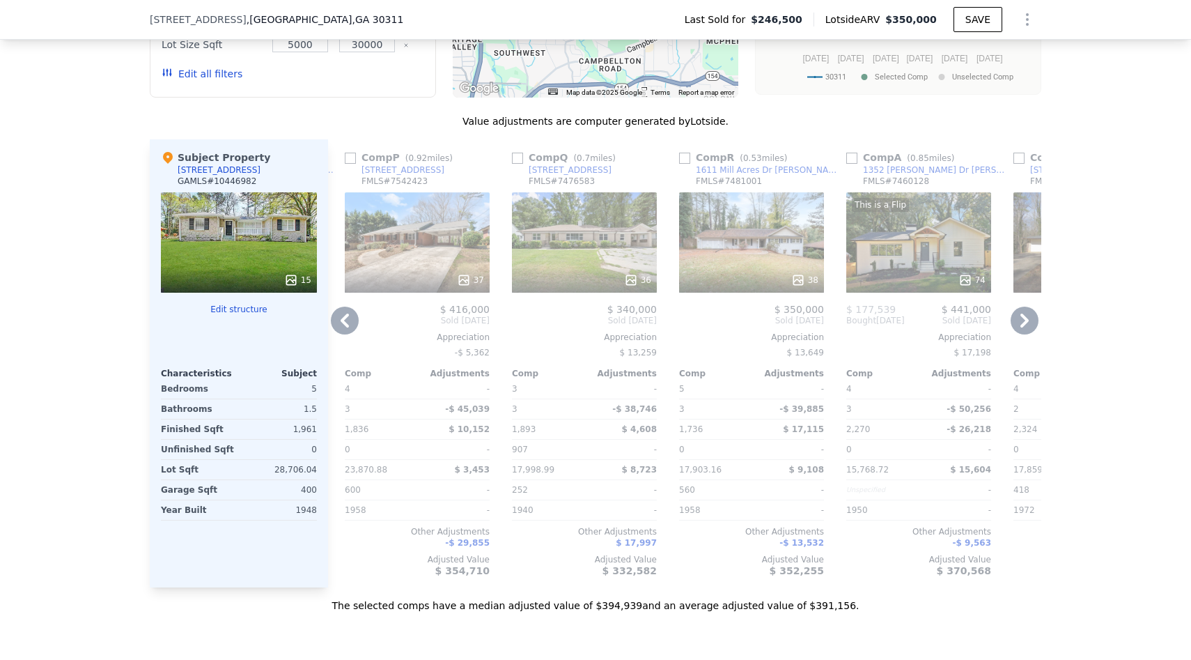
click at [1031, 320] on icon at bounding box center [1025, 321] width 28 height 28
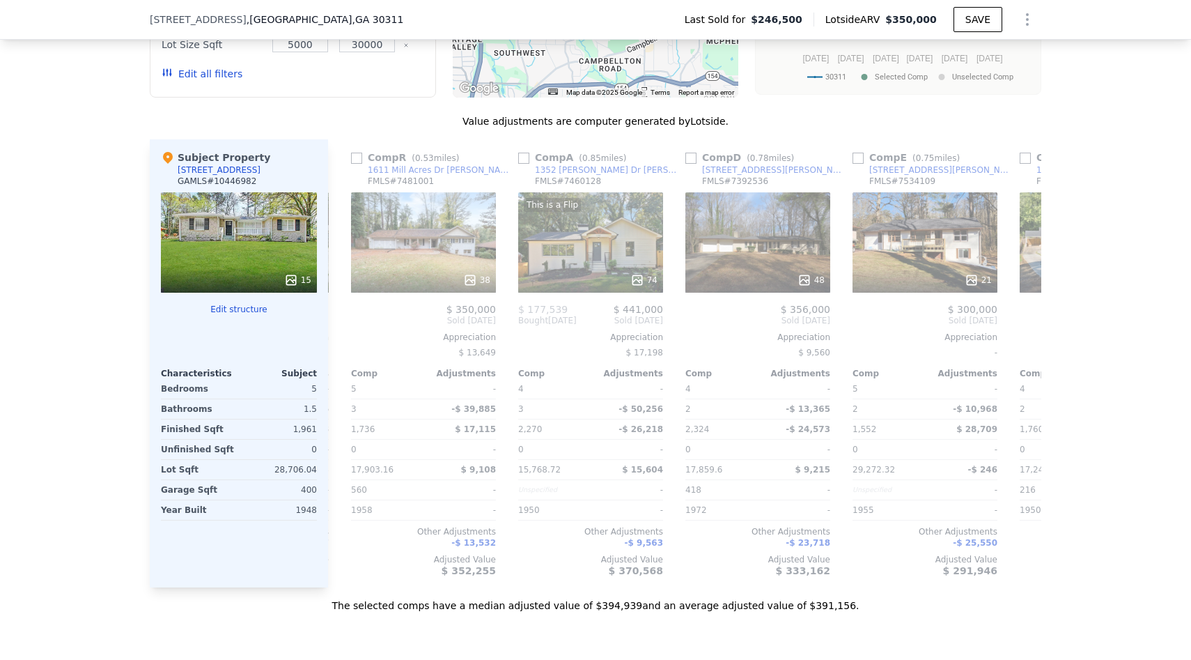
scroll to position [0, 1003]
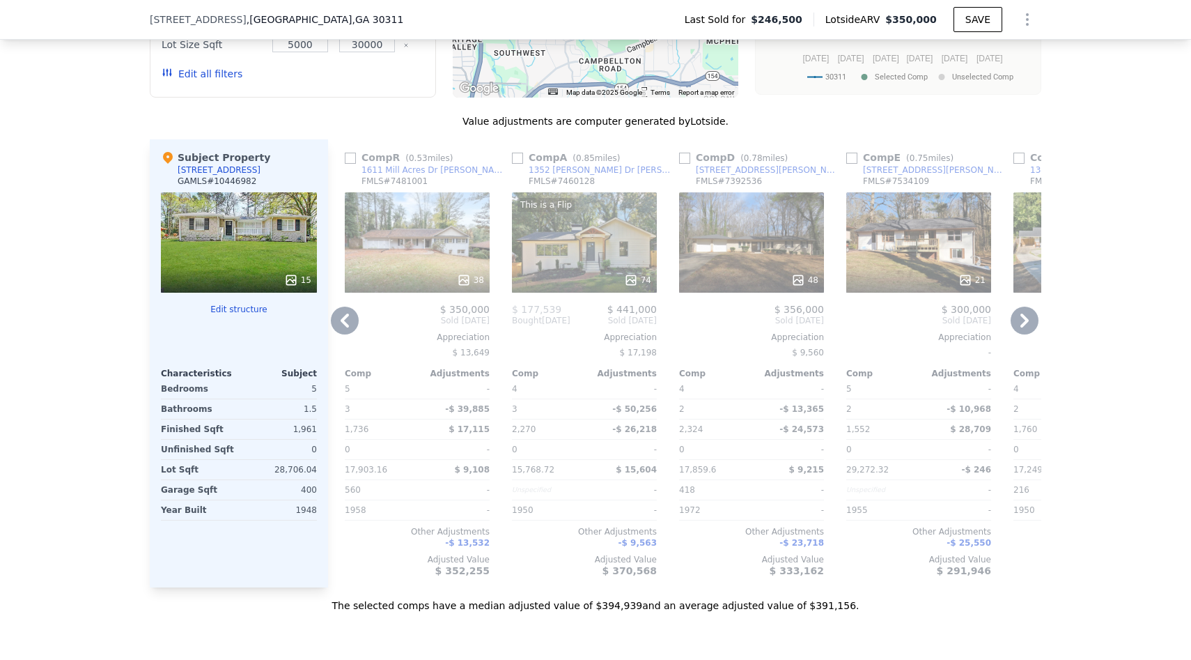
click at [1032, 320] on icon at bounding box center [1025, 321] width 28 height 28
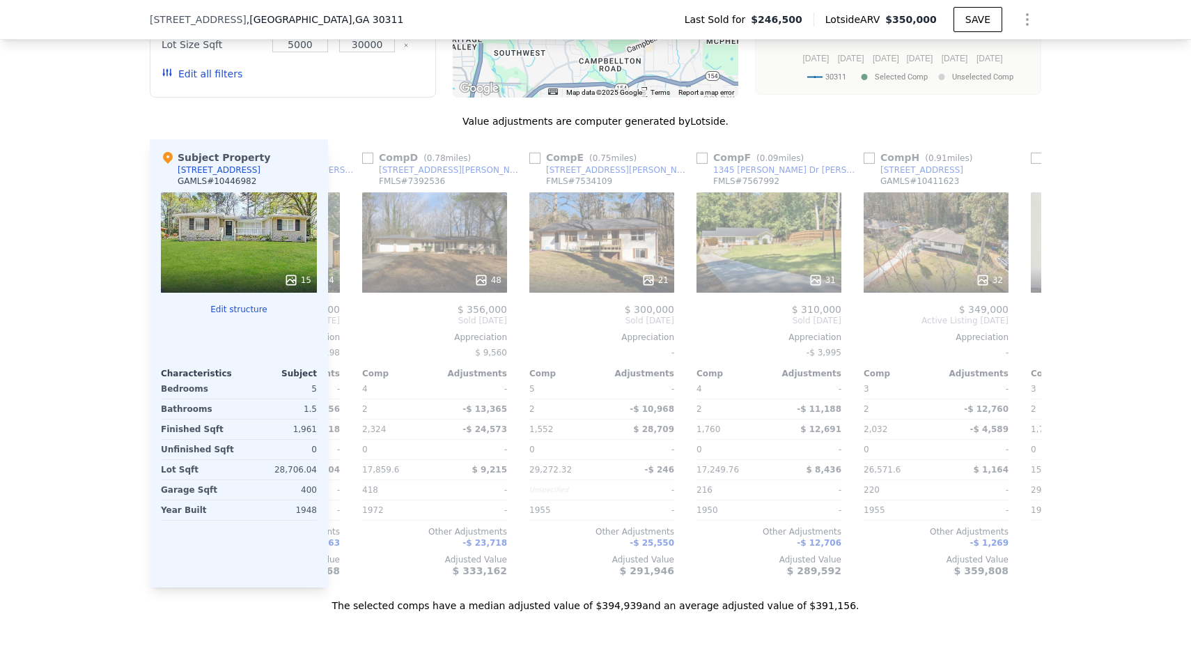
scroll to position [0, 1338]
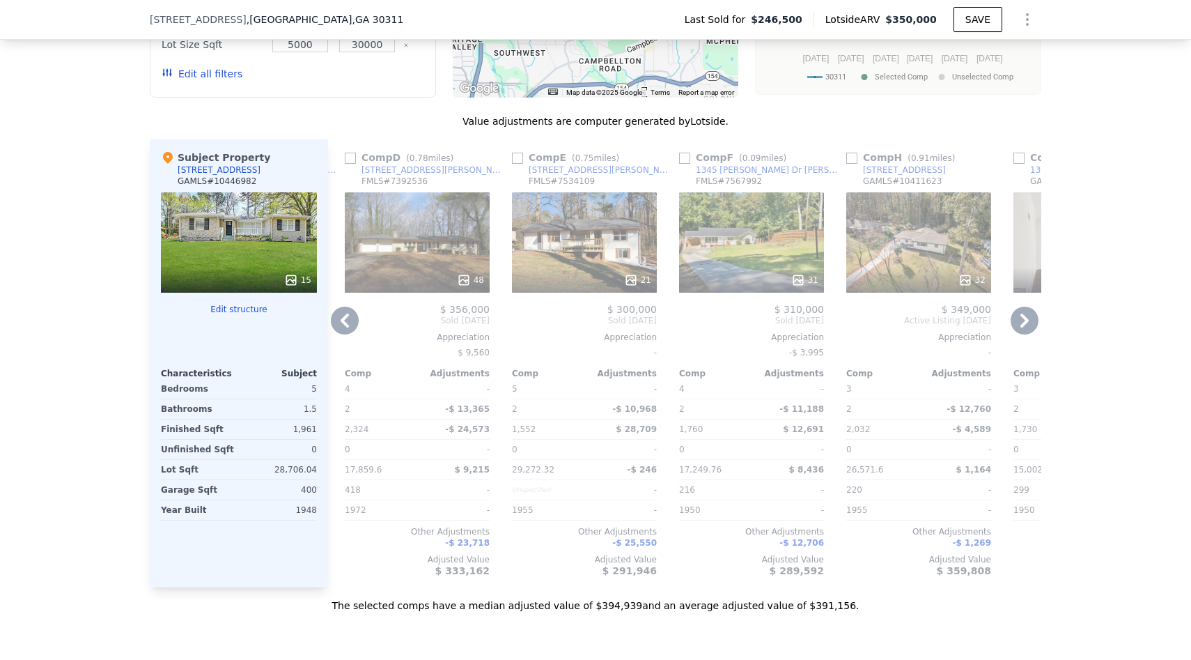
click at [1033, 321] on icon at bounding box center [1025, 321] width 28 height 28
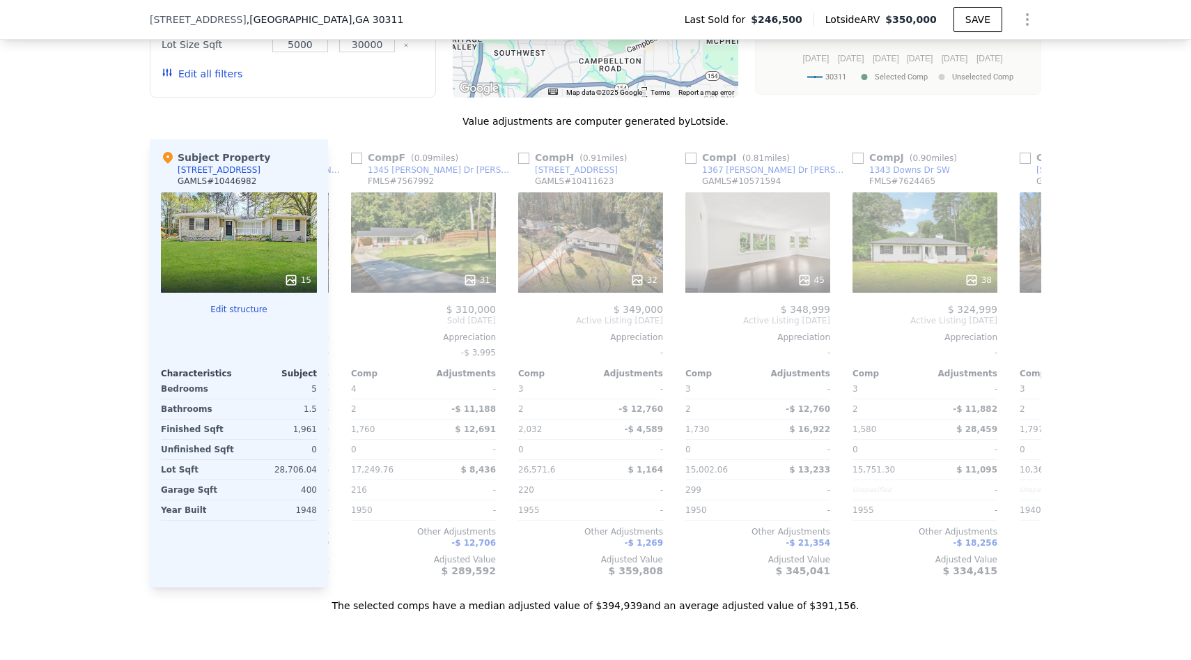
scroll to position [0, 1672]
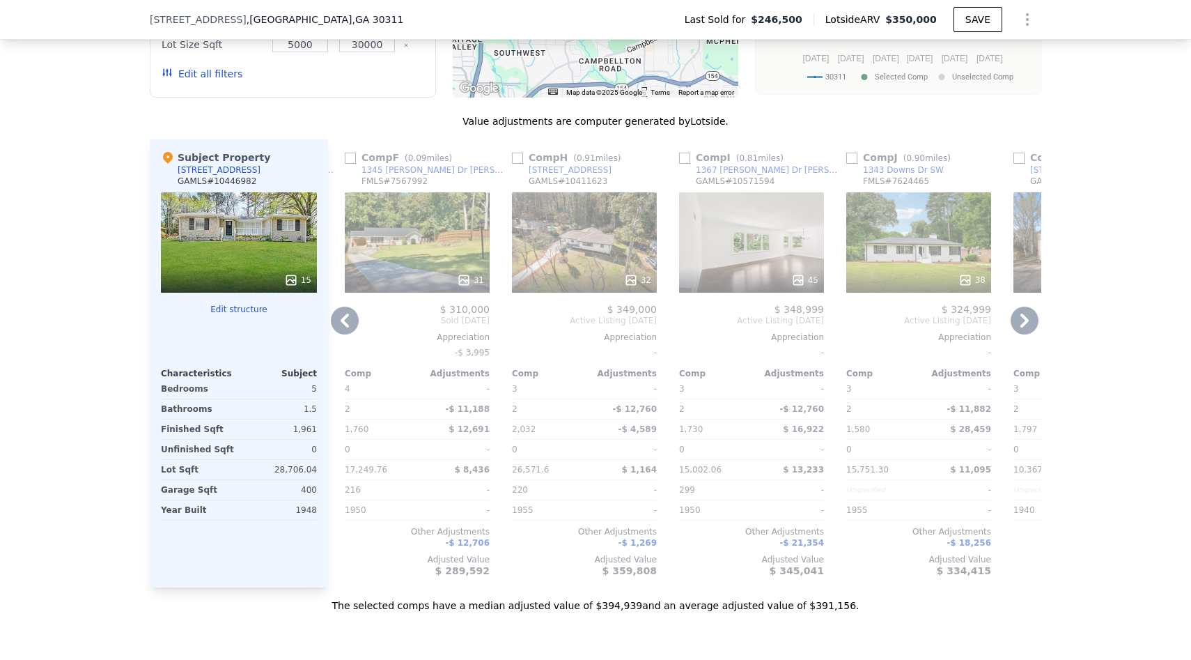
click at [1033, 323] on icon at bounding box center [1025, 321] width 28 height 28
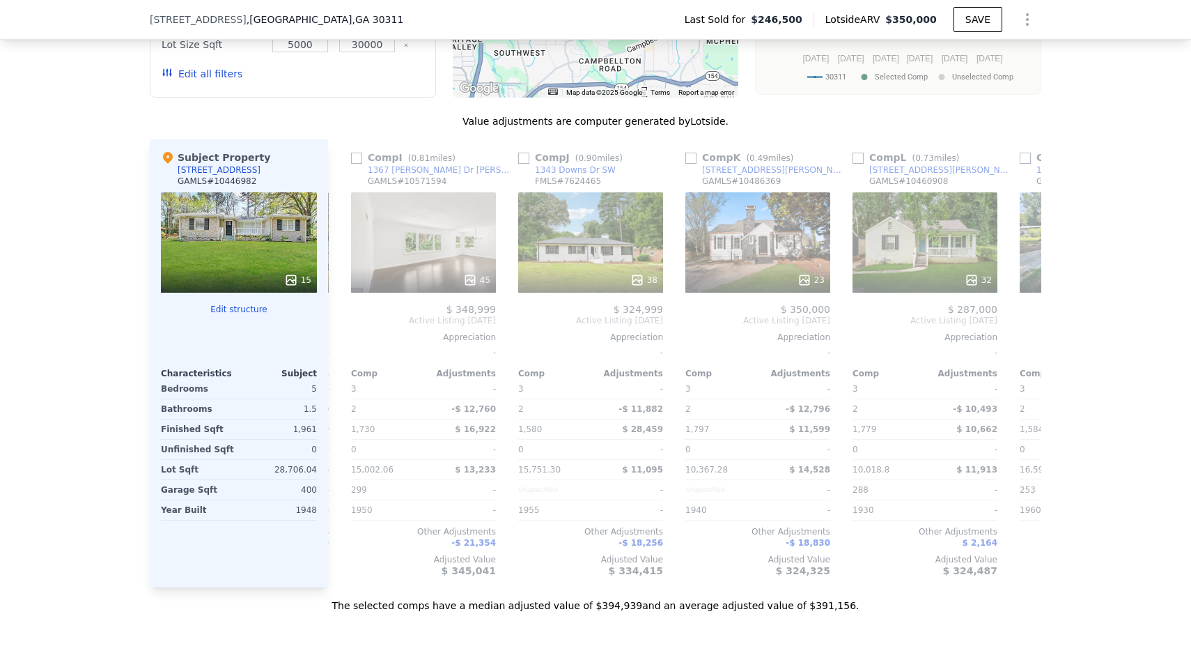
scroll to position [0, 2007]
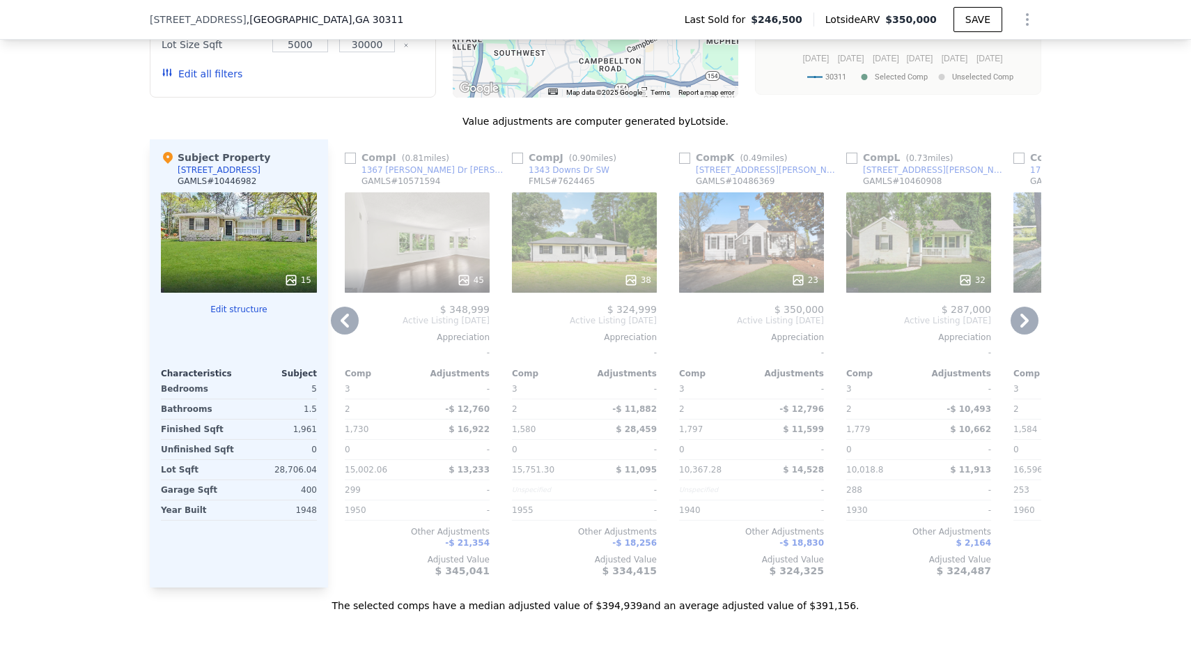
click at [1034, 323] on icon at bounding box center [1025, 321] width 28 height 28
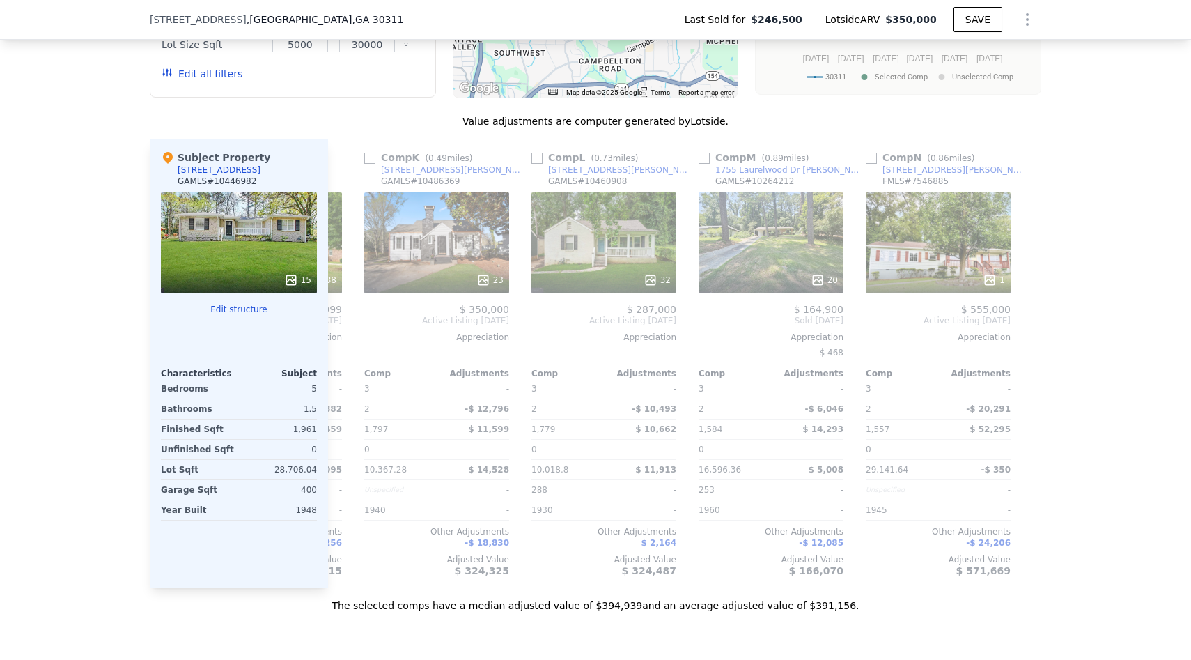
scroll to position [0, 2330]
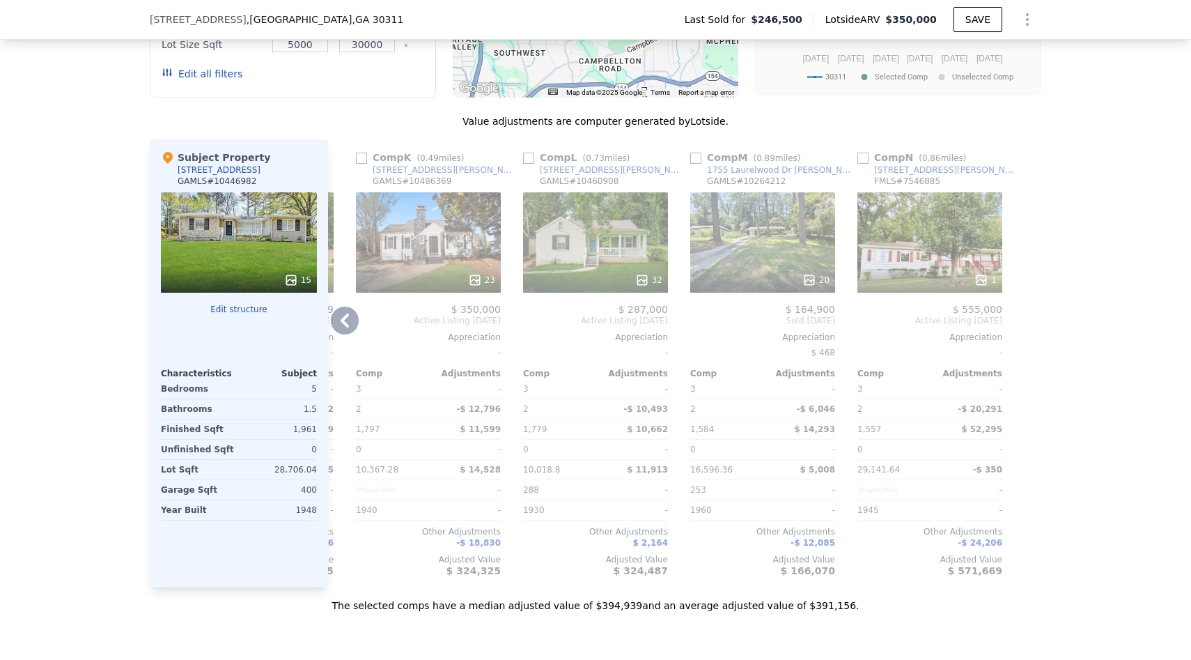
click at [1034, 323] on div at bounding box center [1030, 363] width 22 height 448
type input "1"
type input "4"
type input "1552"
type input "3028"
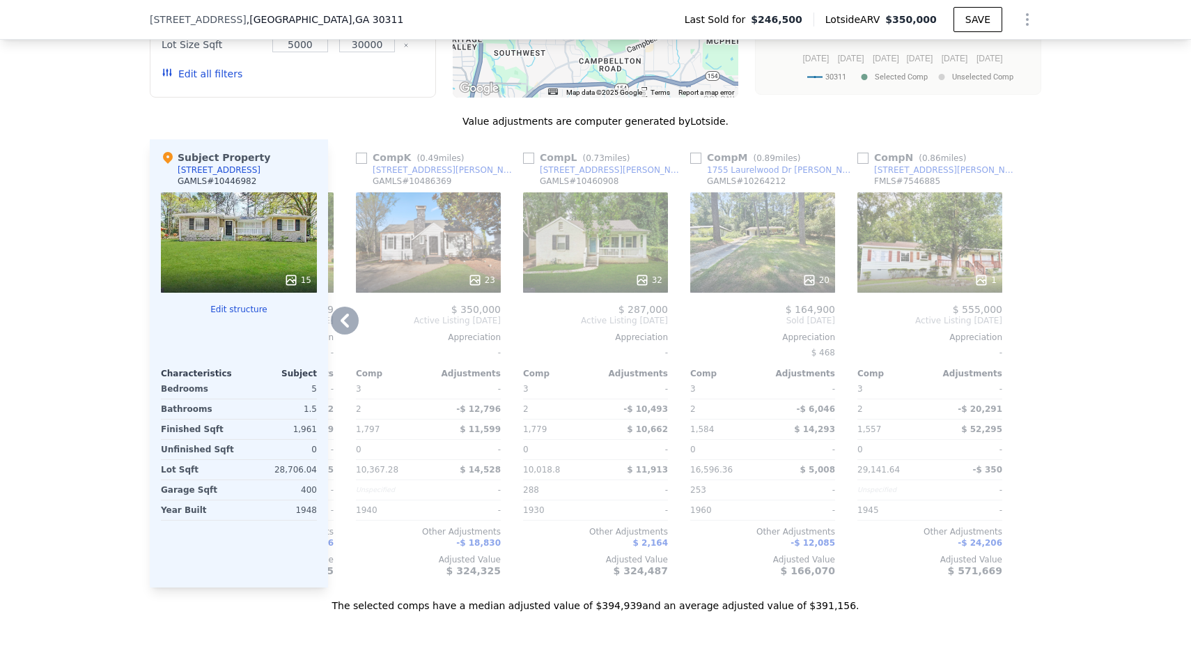
type input "17249.76"
type input "29272.320000000003"
type input "$ 370,500"
type input "$ 85,262"
checkbox input "false"
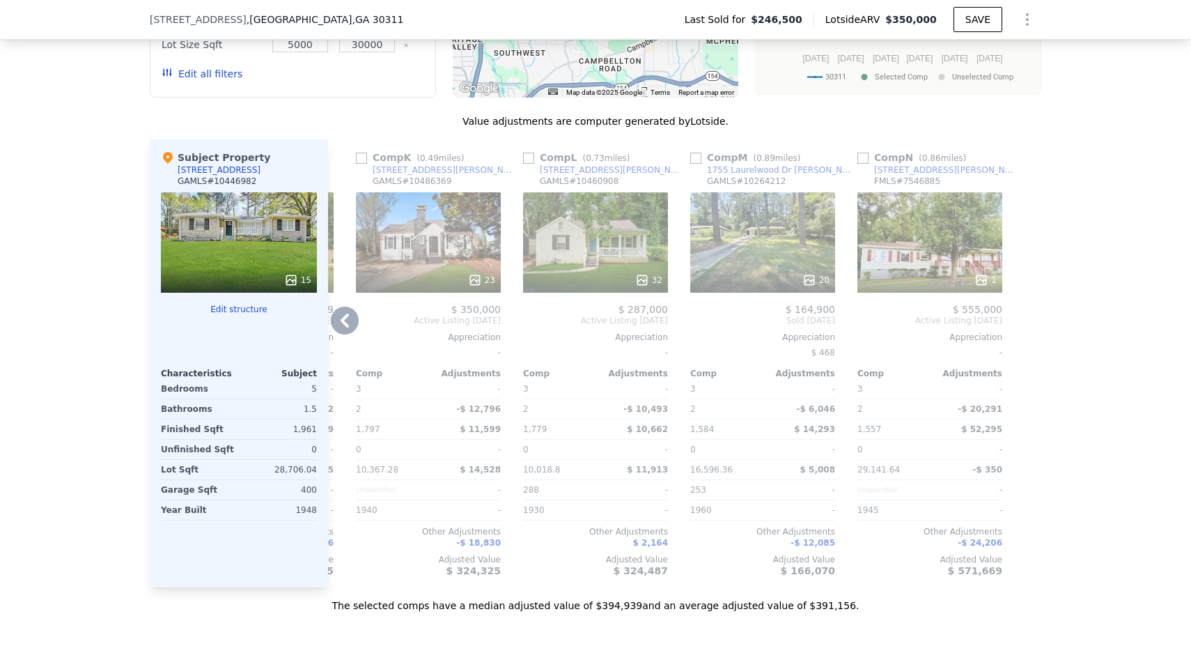
checkbox input "true"
checkbox input "false"
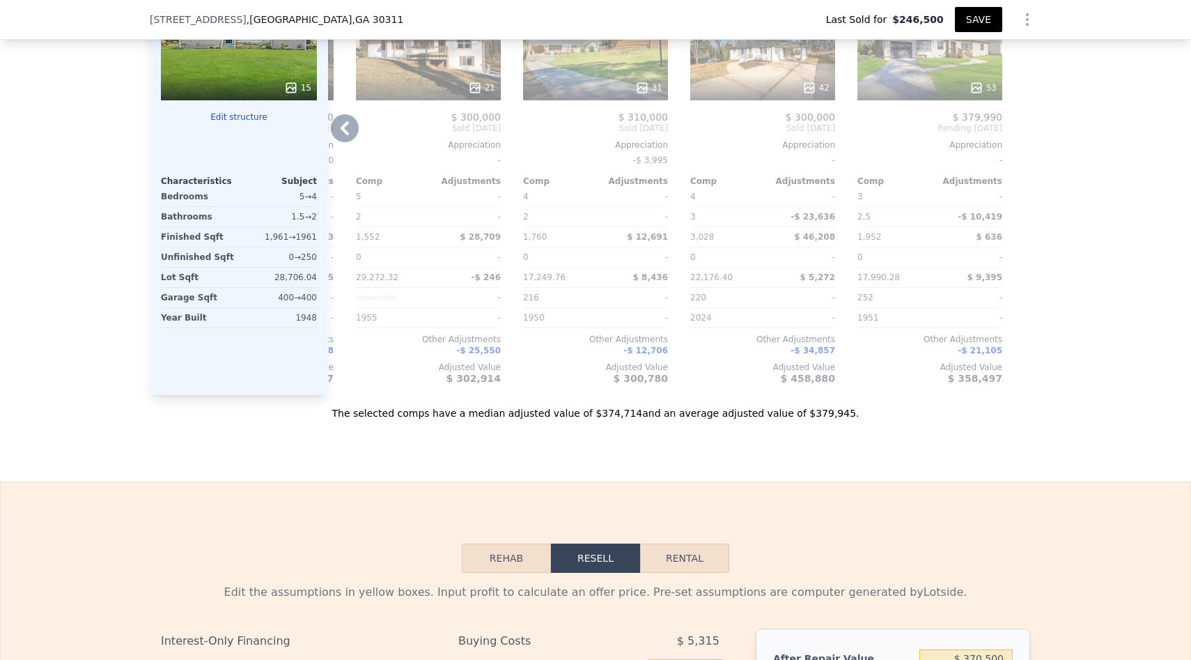
scroll to position [1546, 0]
